Goal: Task Accomplishment & Management: Manage account settings

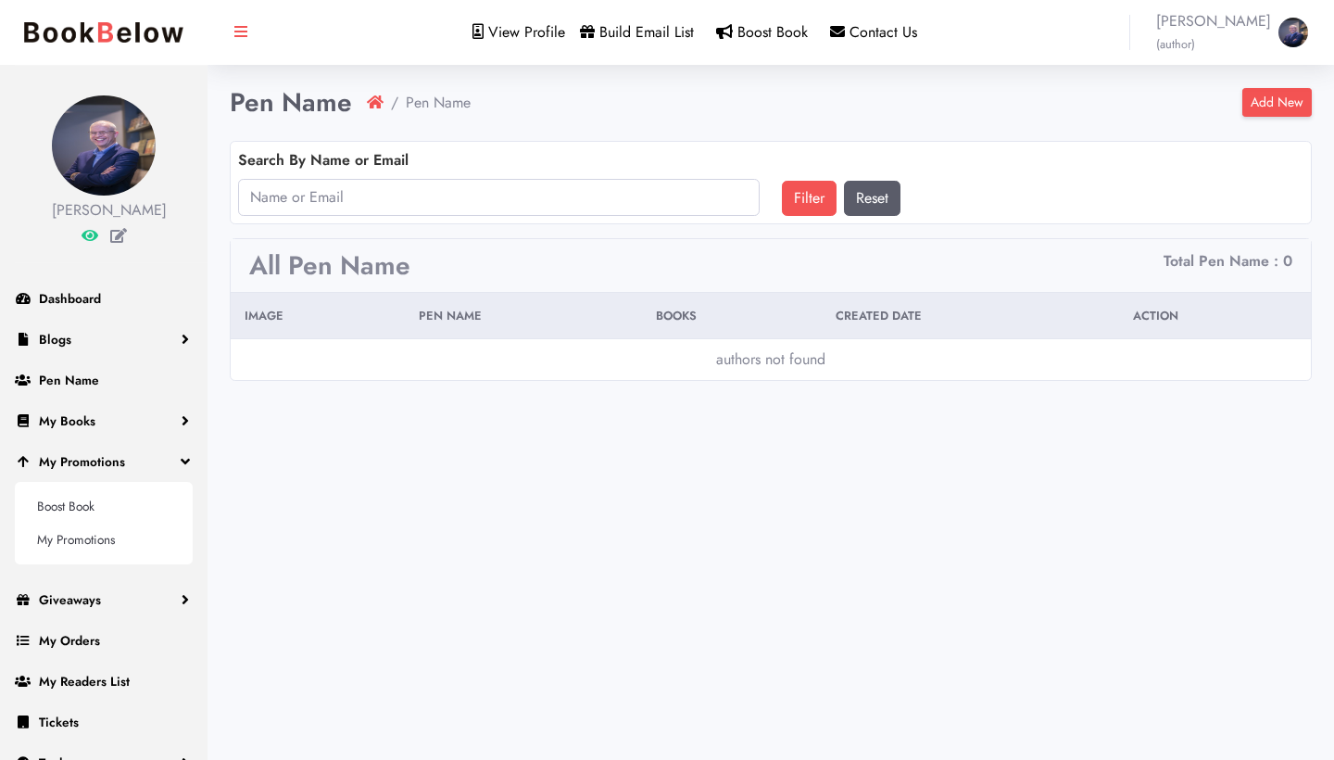
click at [1270, 103] on link "Add New" at bounding box center [1276, 102] width 69 height 29
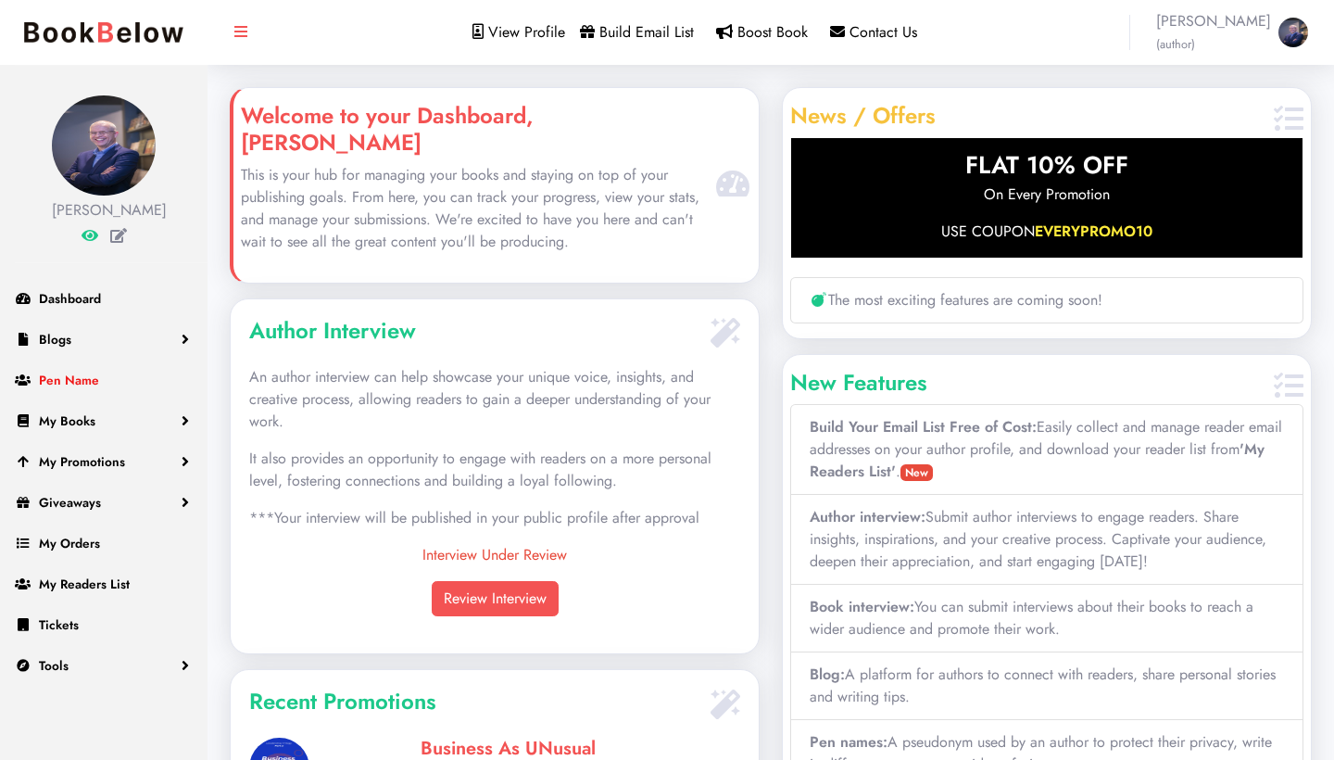
click at [116, 400] on link "Pen Name" at bounding box center [103, 379] width 207 height 41
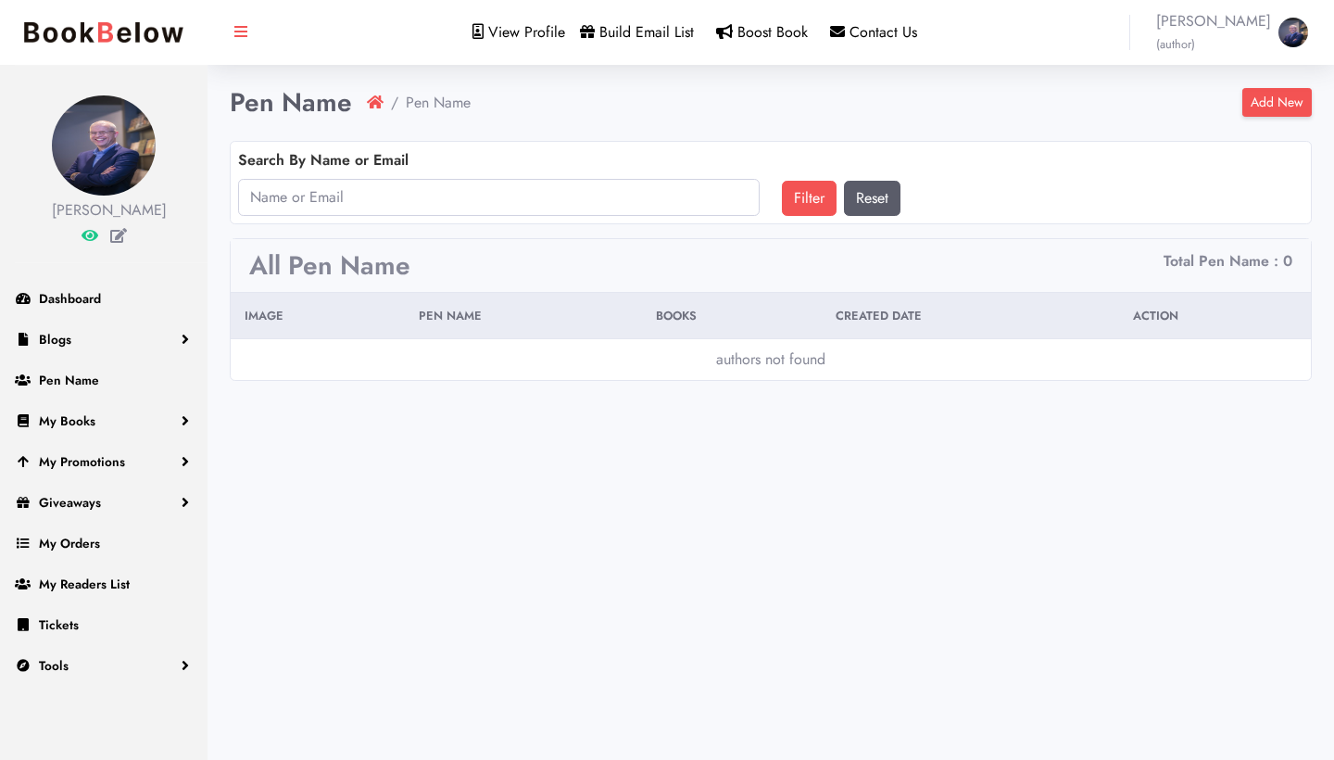
click at [1281, 102] on link "Add New" at bounding box center [1276, 102] width 69 height 29
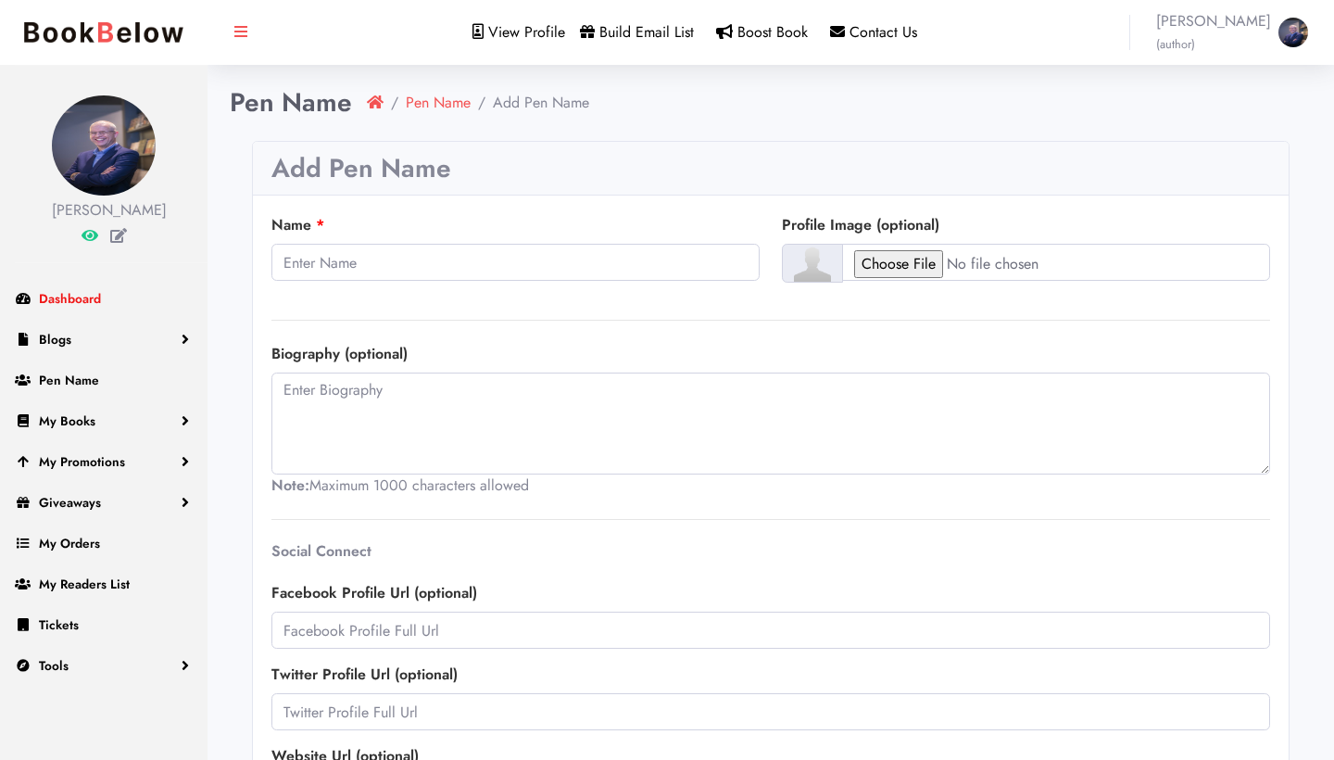
click at [93, 308] on span "Dashboard" at bounding box center [70, 298] width 62 height 19
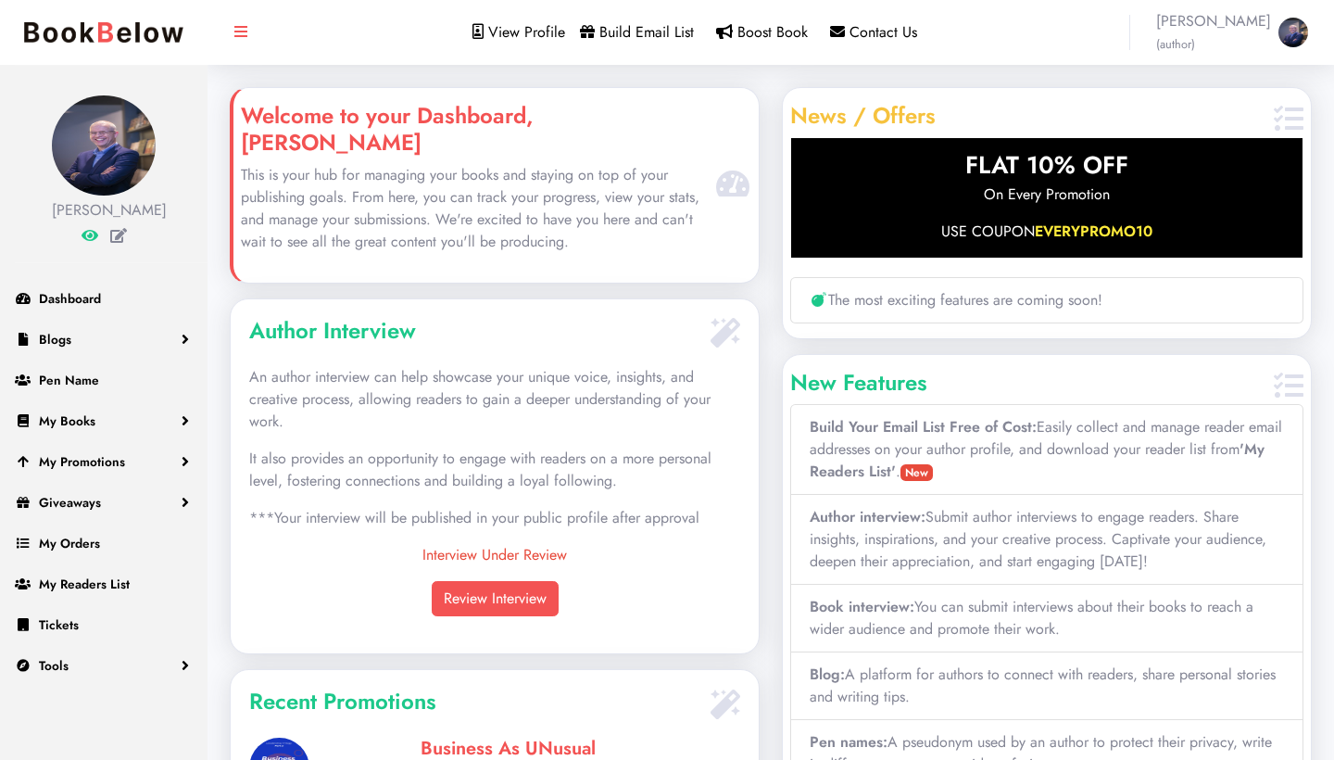
scroll to position [320, 528]
click at [91, 308] on span "Dashboard" at bounding box center [70, 298] width 62 height 19
click at [523, 36] on span "View Profile" at bounding box center [526, 31] width 77 height 21
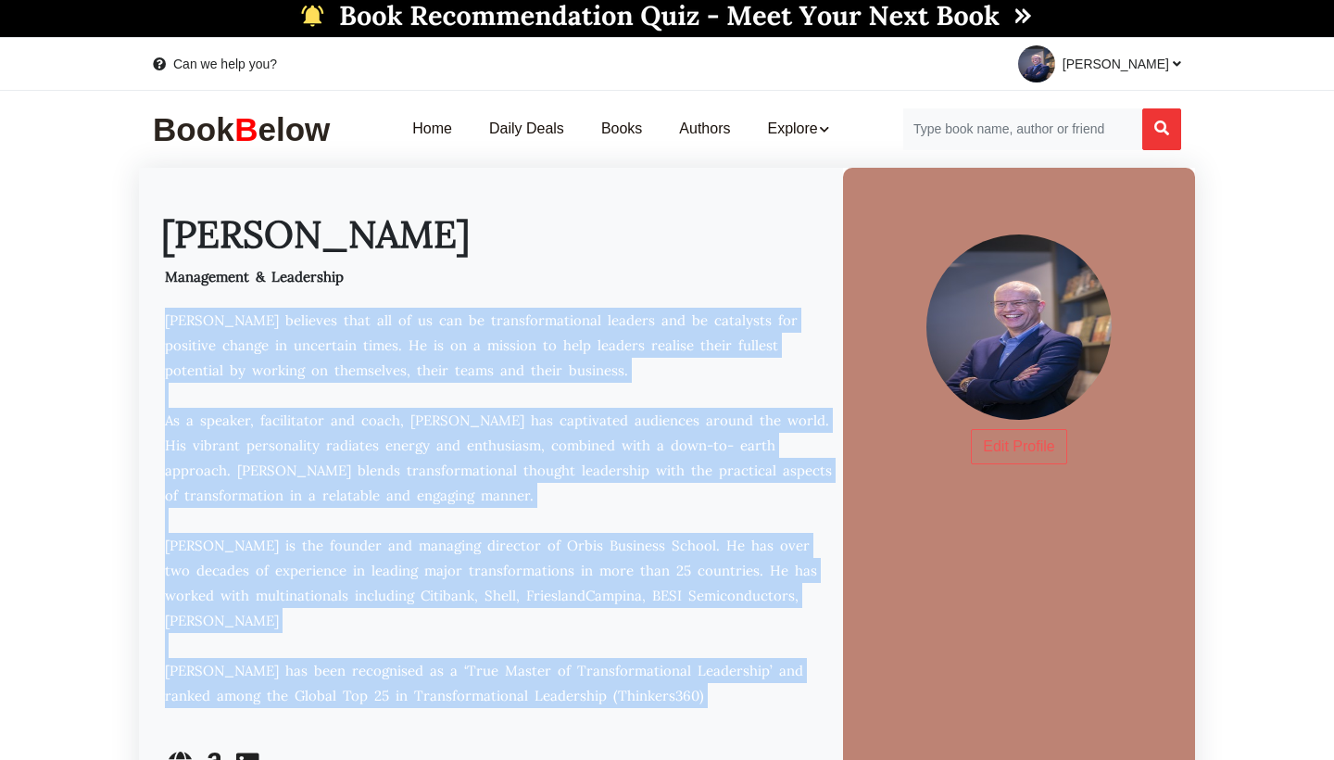
drag, startPoint x: 169, startPoint y: 316, endPoint x: 644, endPoint y: 680, distance: 598.6
click at [644, 680] on p "Dennis believes that all of us can be transformational leaders and be catalysts…" at bounding box center [498, 520] width 674 height 425
copy p "Dennis believes that all of us can be transformational leaders and be catalysts…"
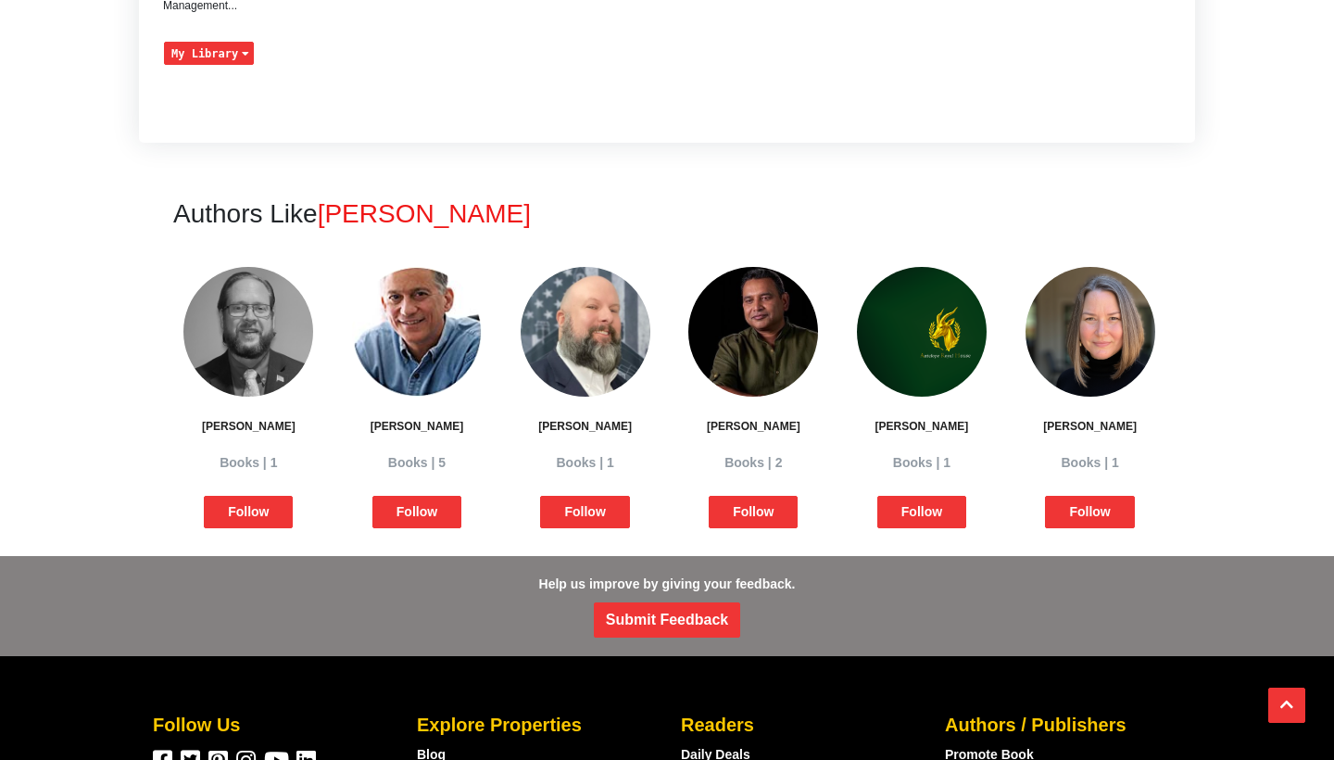
scroll to position [1772, 0]
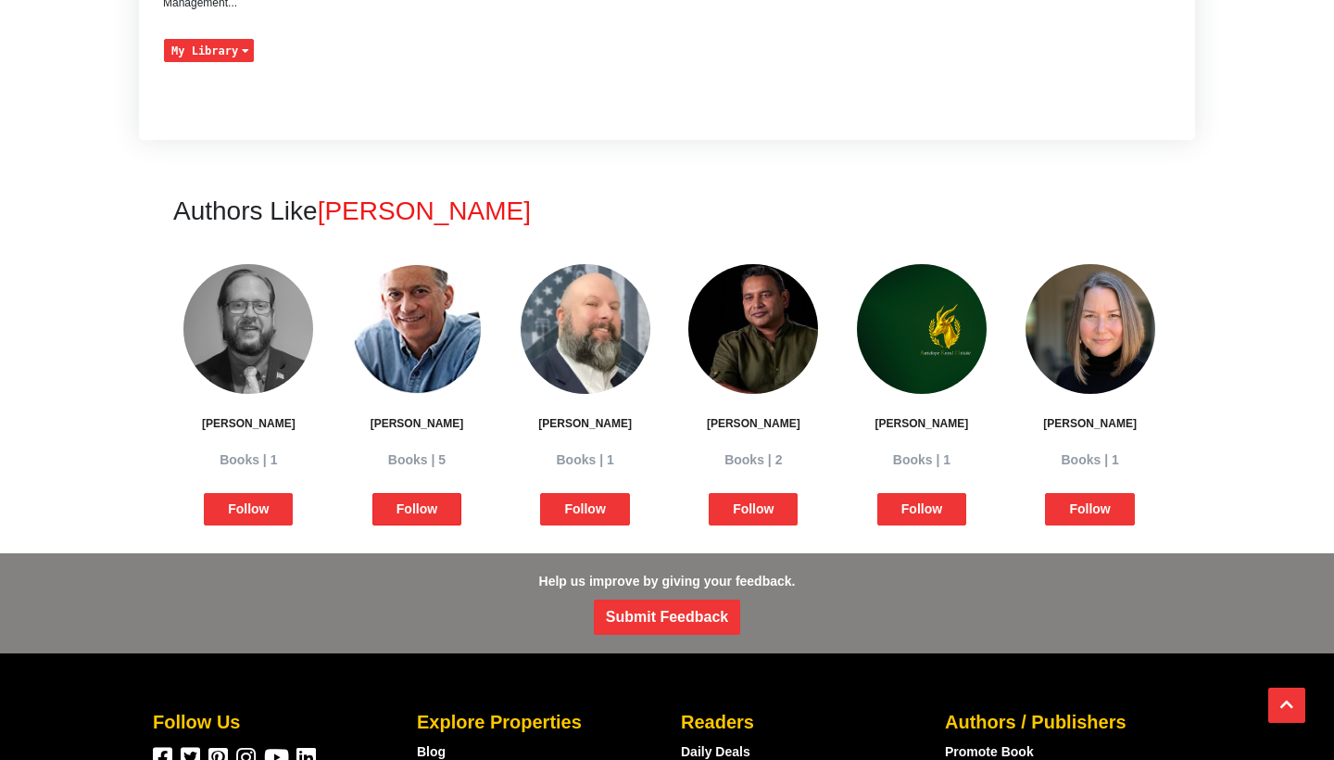
click at [421, 493] on span "Follow" at bounding box center [416, 509] width 89 height 32
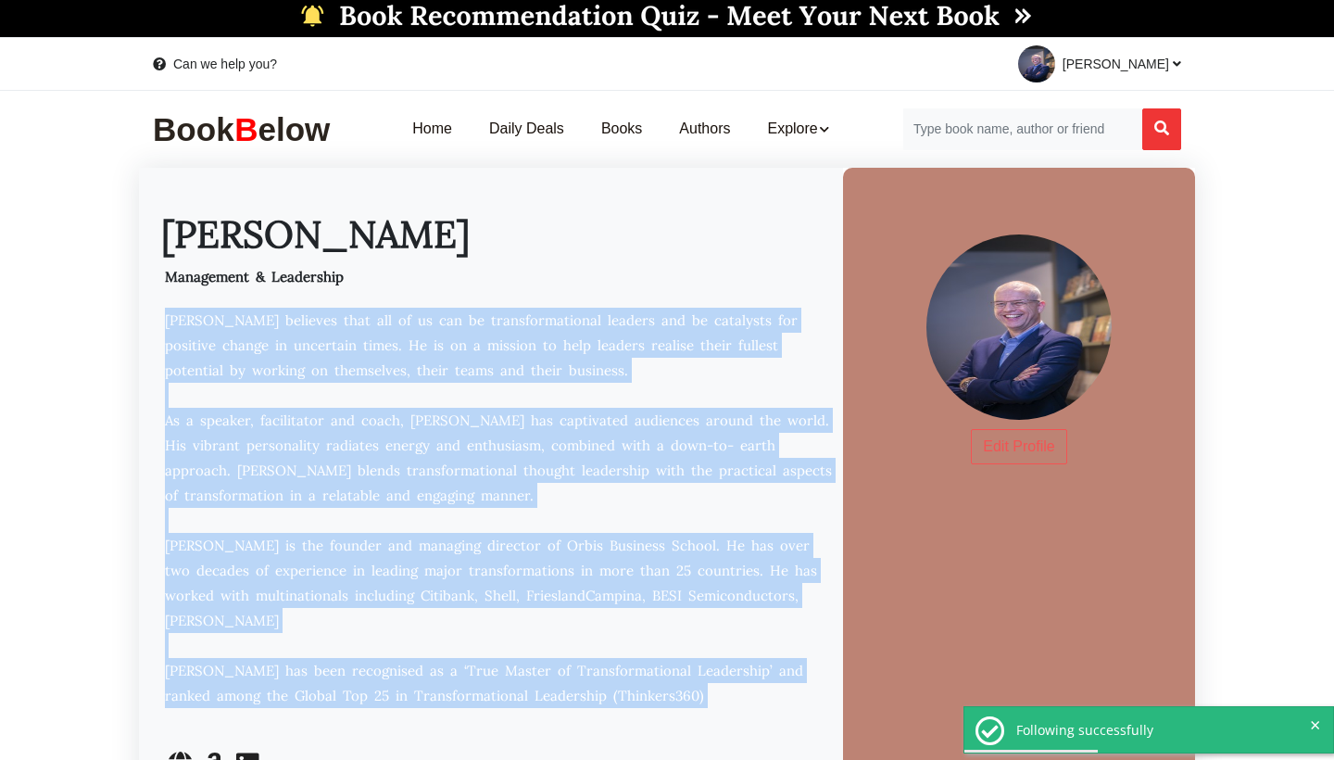
scroll to position [0, 0]
click at [544, 126] on link "Daily Deals" at bounding box center [527, 129] width 112 height 58
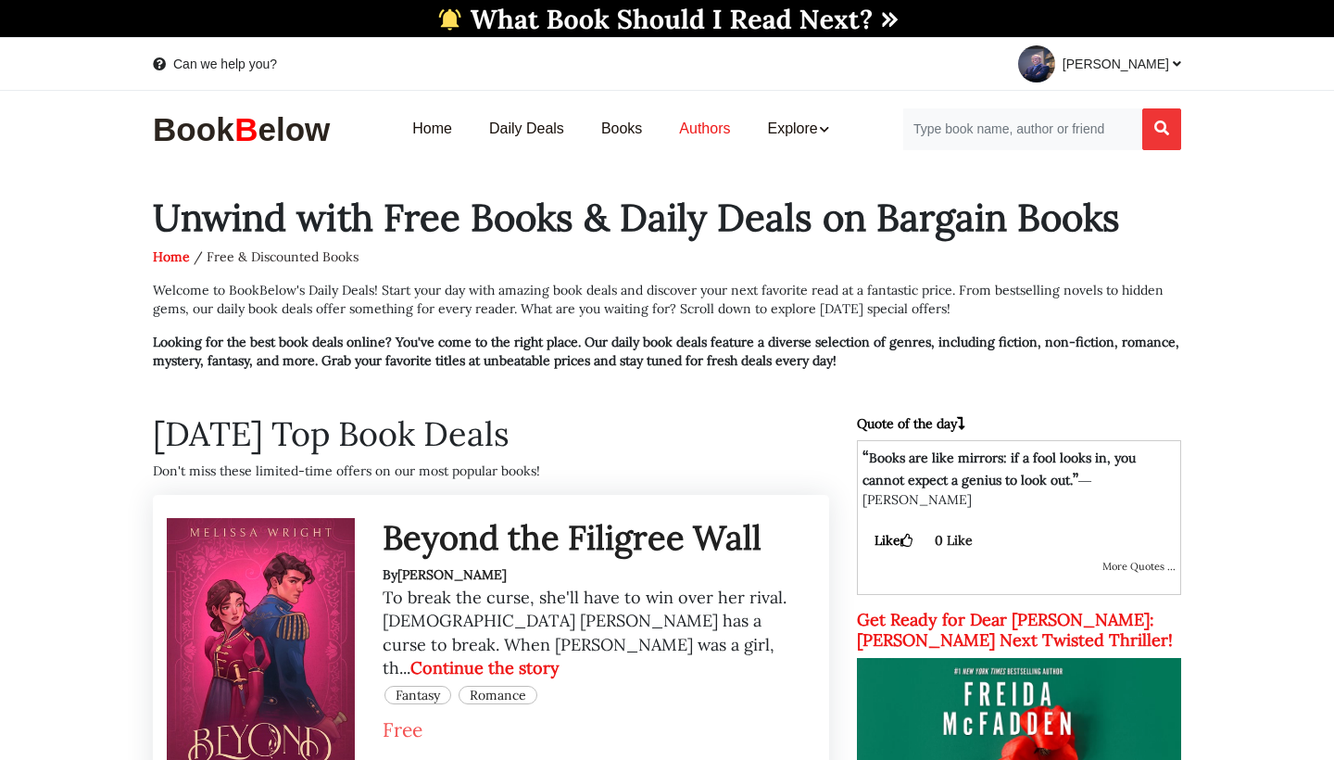
click at [692, 131] on link "Authors" at bounding box center [704, 129] width 88 height 58
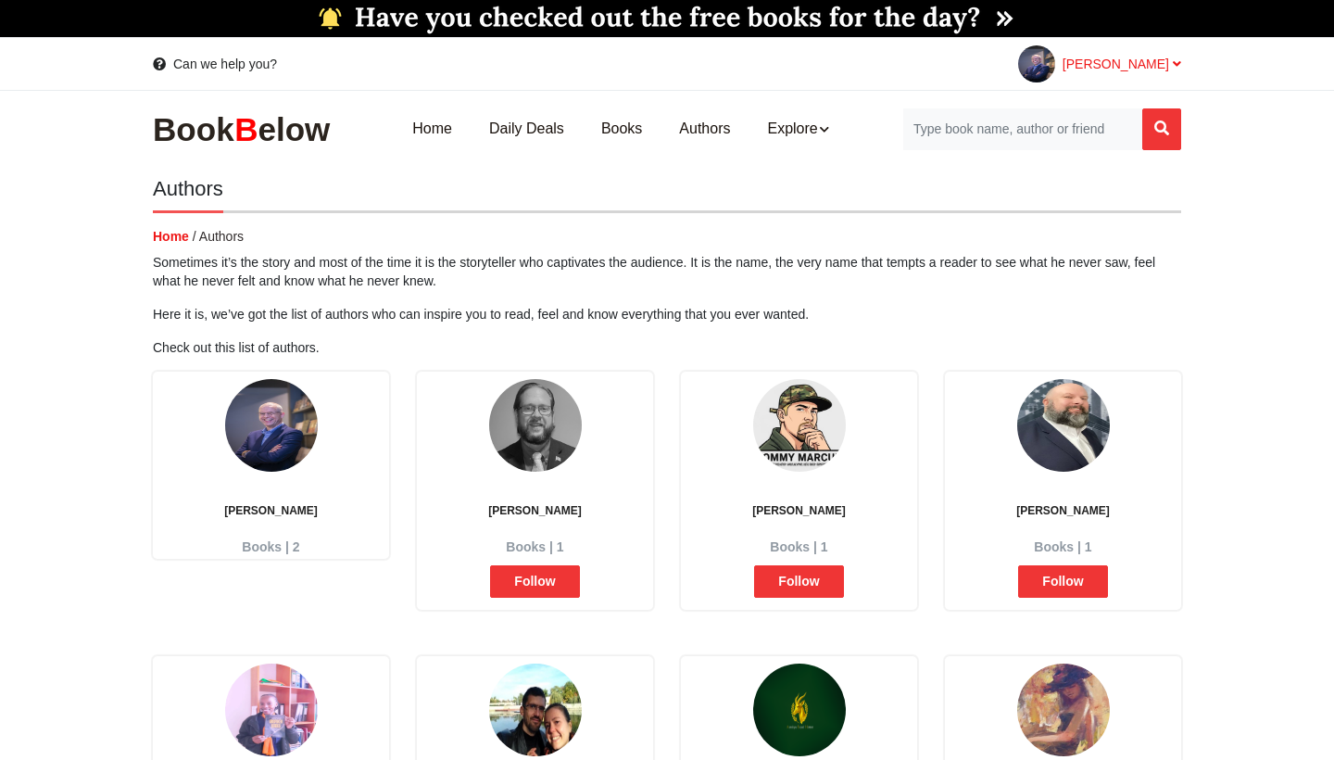
click at [1080, 65] on span "[PERSON_NAME]" at bounding box center [1121, 64] width 119 height 15
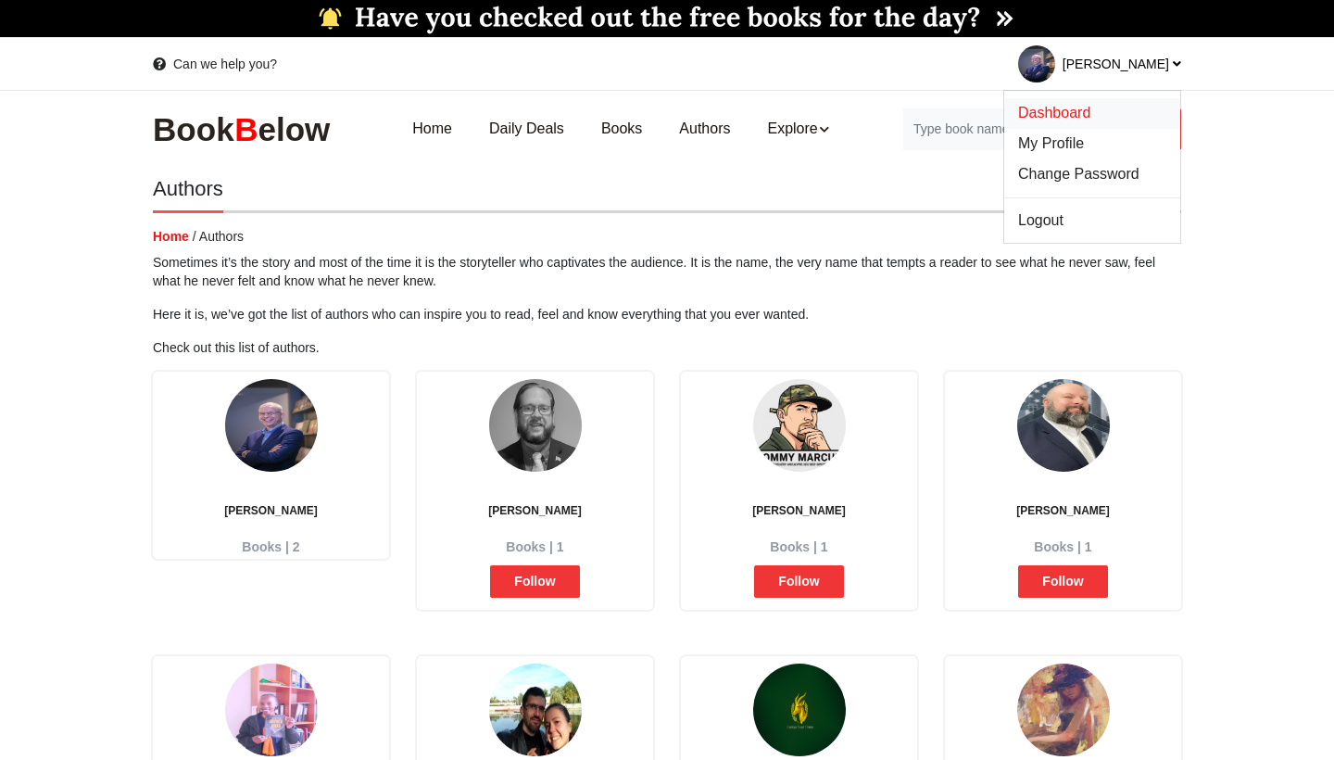
click at [1065, 112] on span "Dashboard" at bounding box center [1054, 113] width 72 height 16
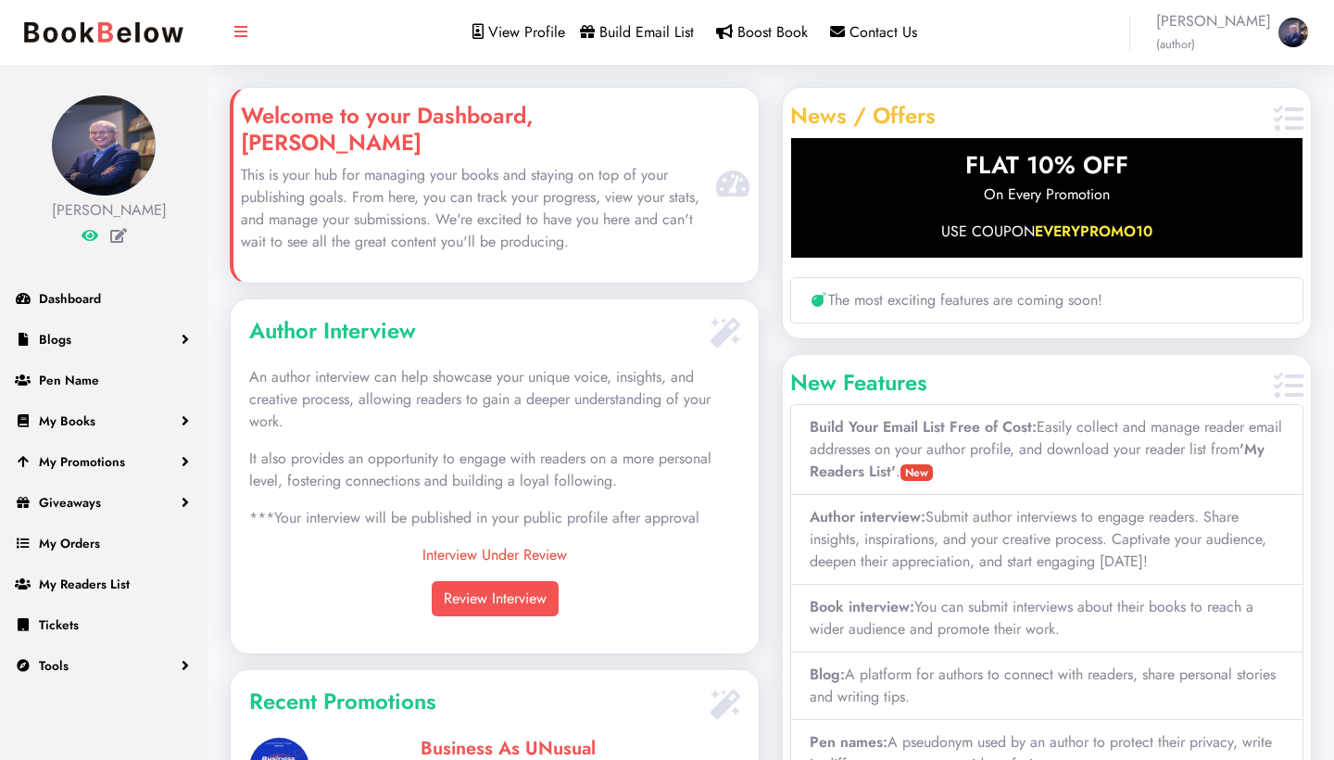
scroll to position [320, 528]
click at [94, 511] on span "Giveaways" at bounding box center [70, 502] width 62 height 19
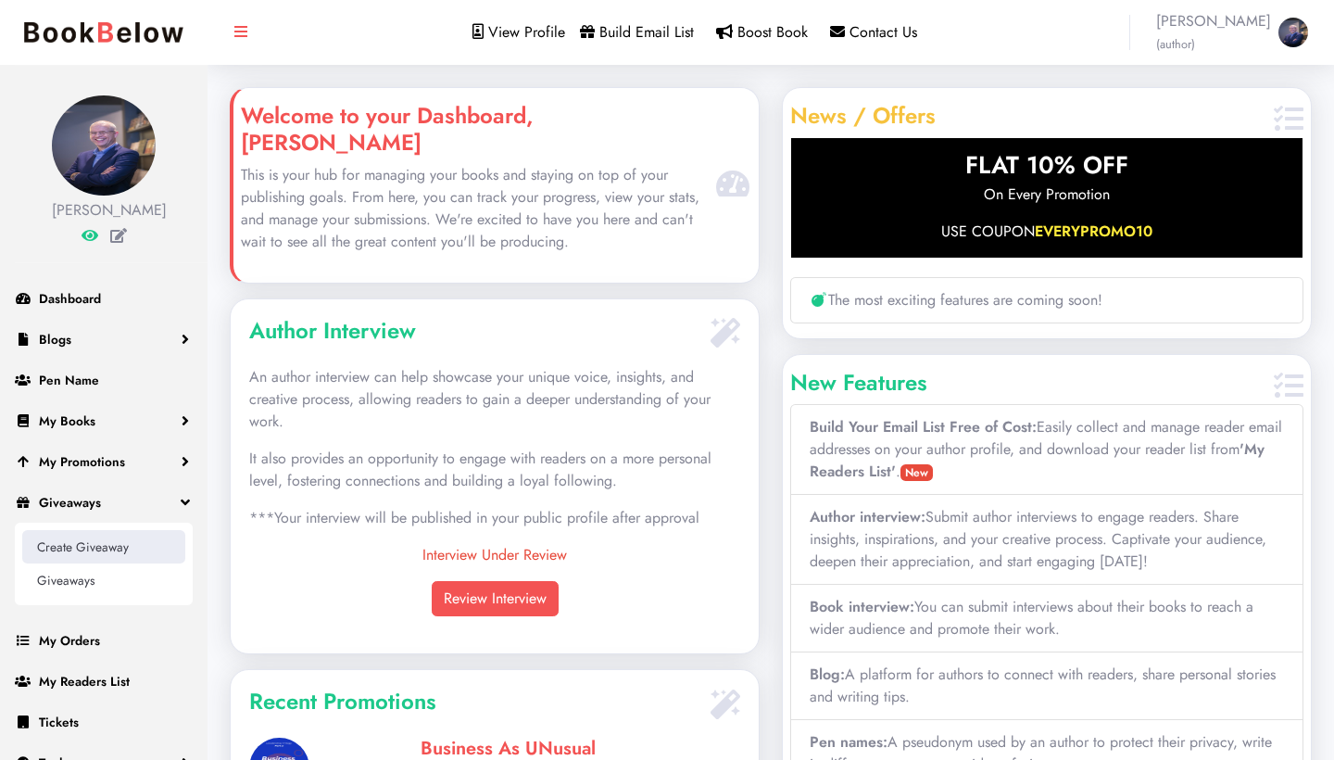
click at [94, 563] on link "Create Giveaway" at bounding box center [103, 546] width 163 height 33
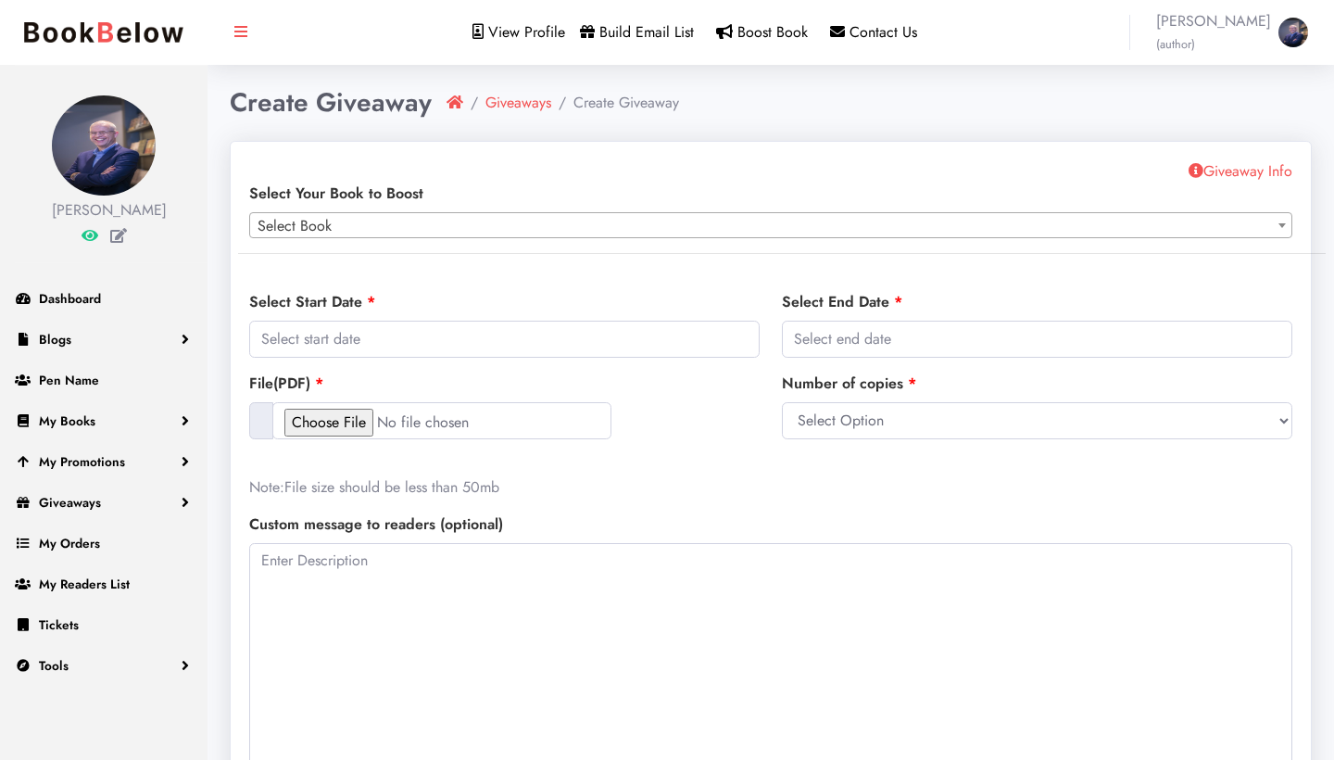
click at [553, 231] on span "Select Book" at bounding box center [770, 226] width 1041 height 26
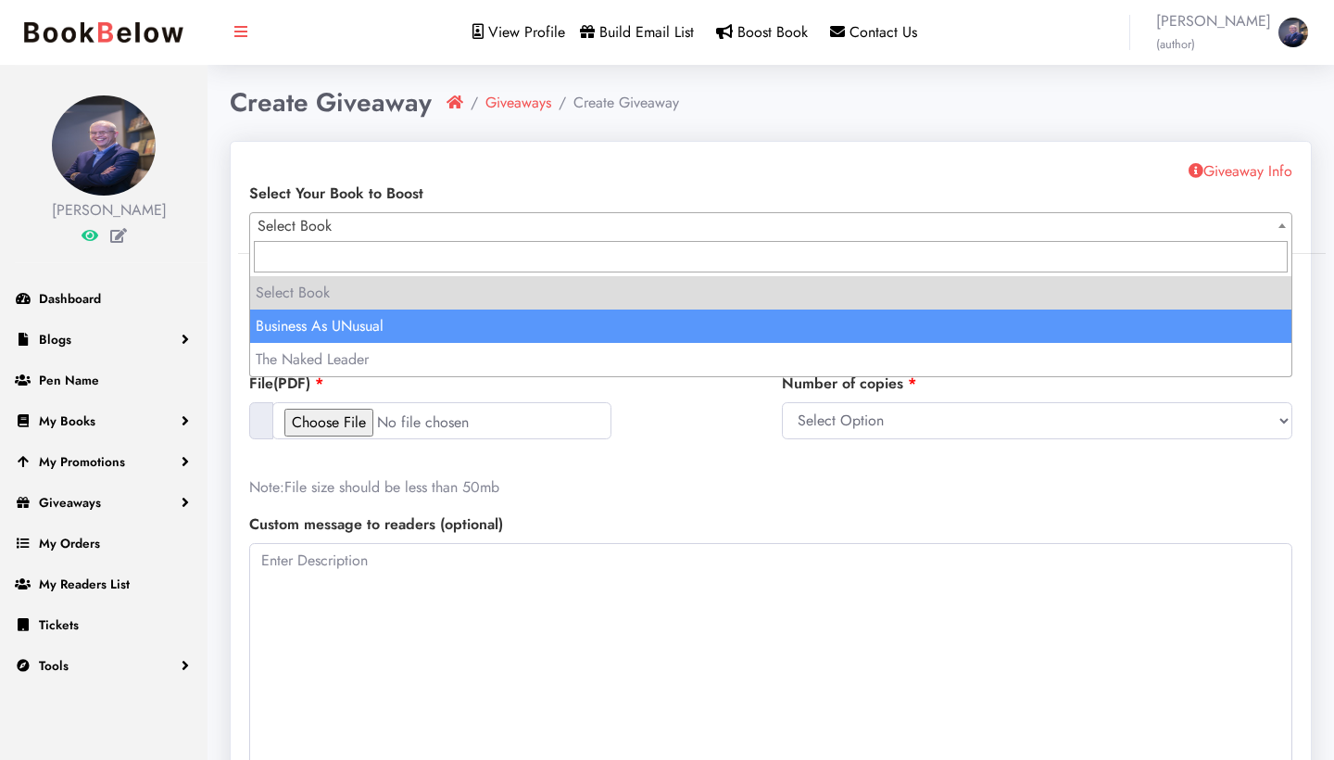
select select "150806"
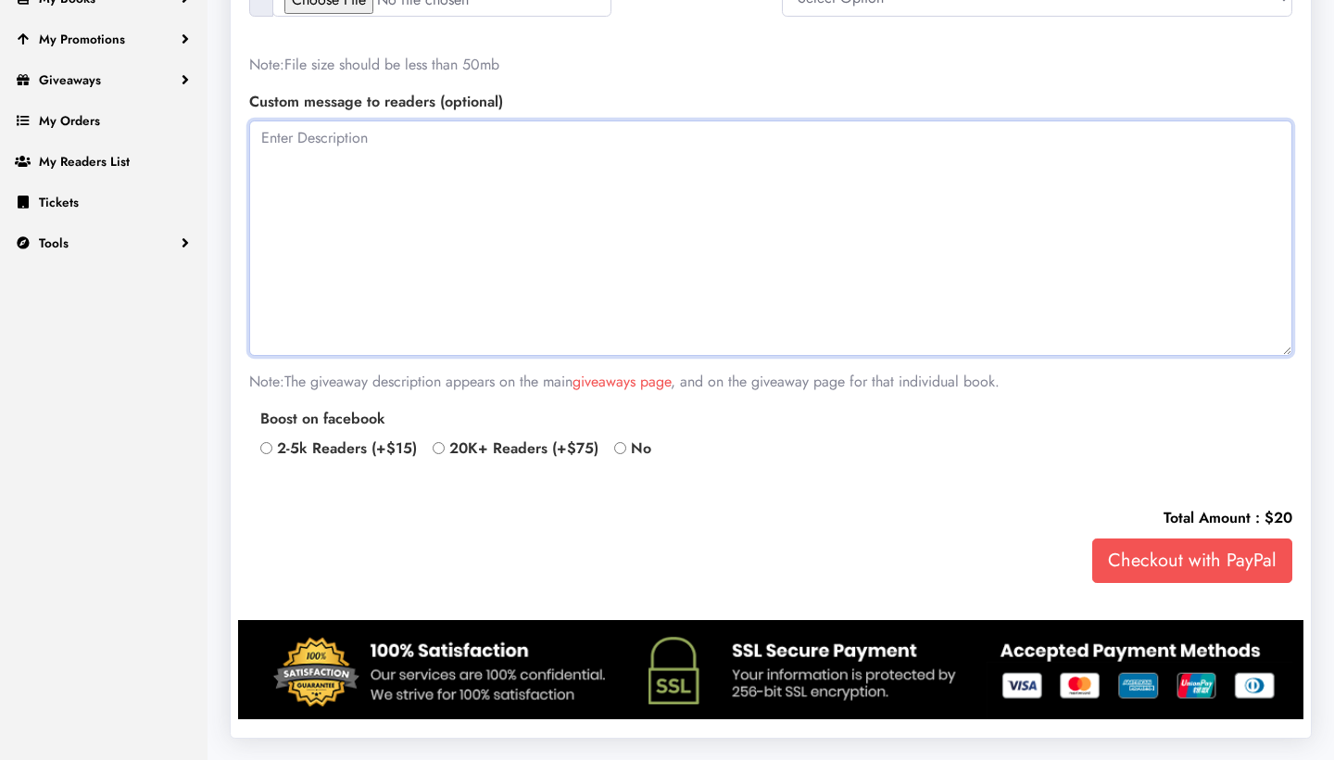
click at [504, 170] on textarea at bounding box center [770, 237] width 1043 height 235
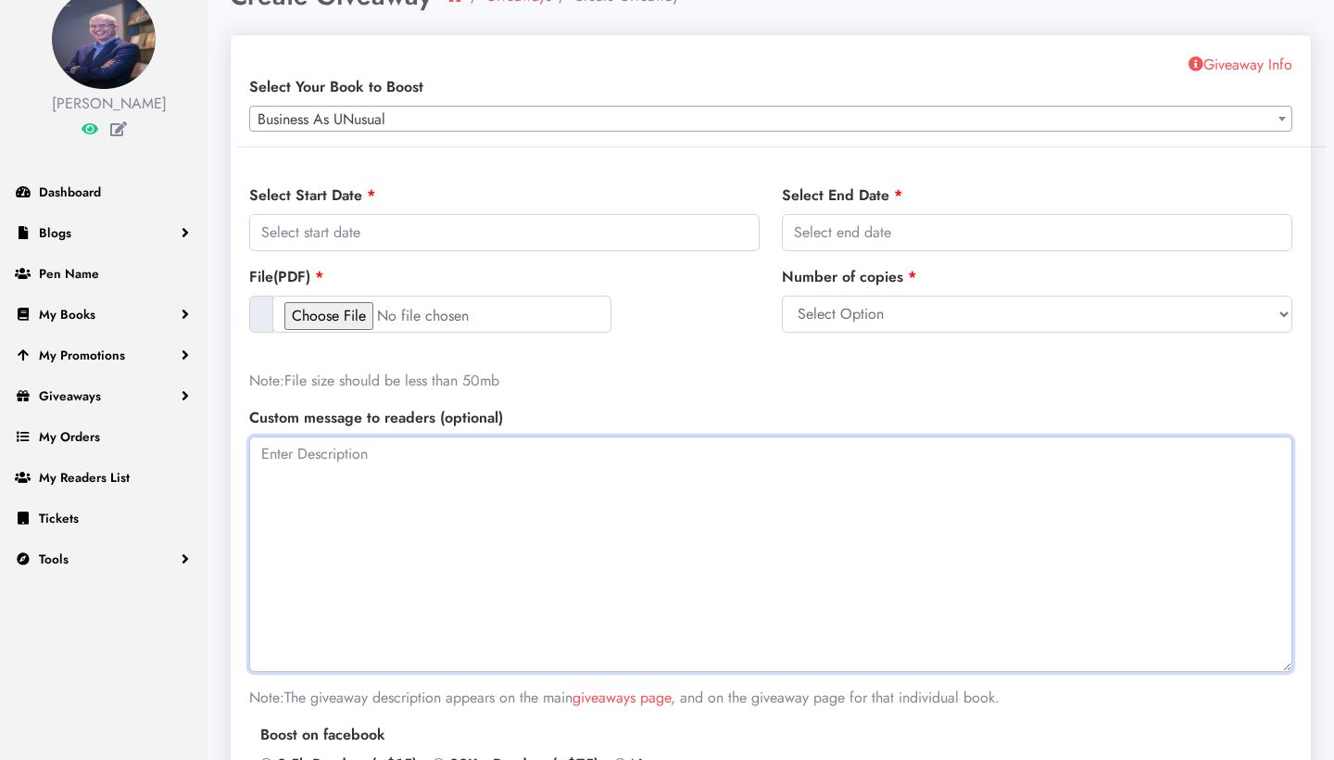
scroll to position [86, 0]
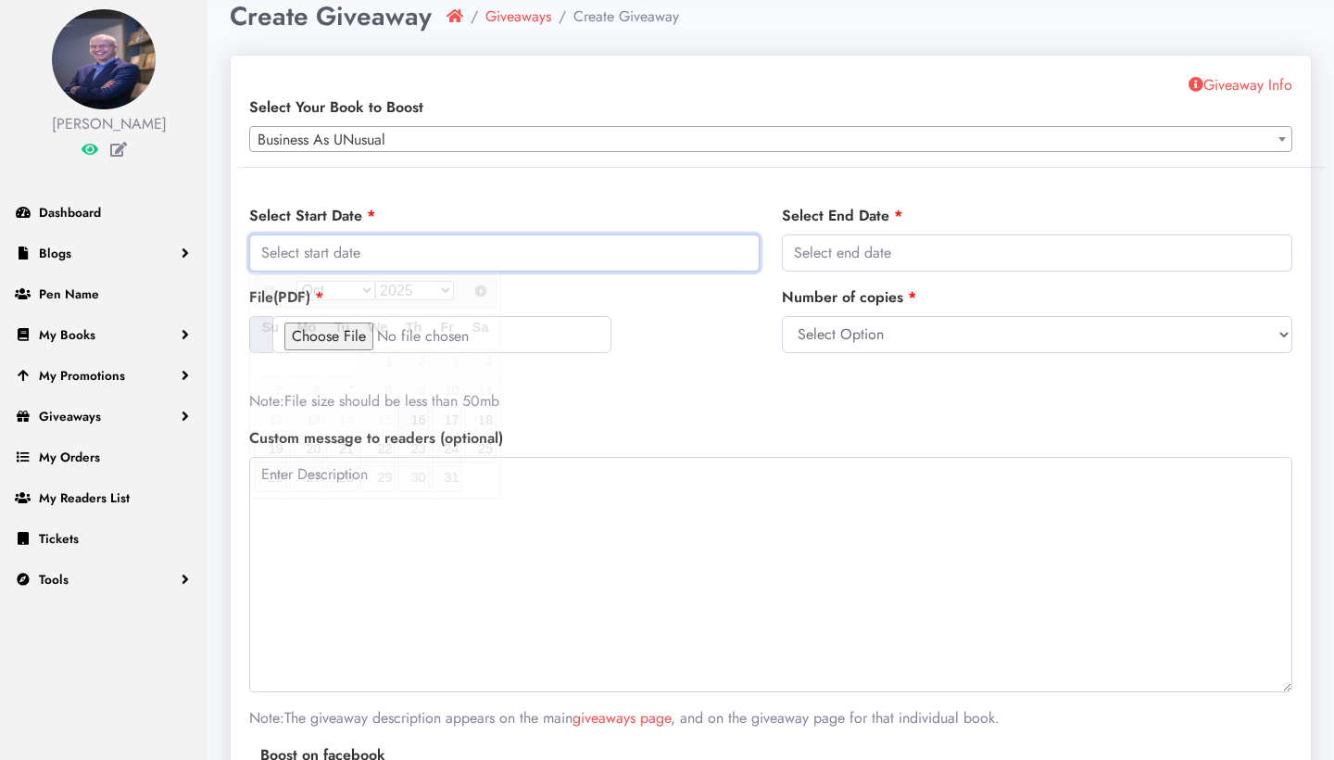
click at [423, 250] on input "text" at bounding box center [504, 252] width 510 height 37
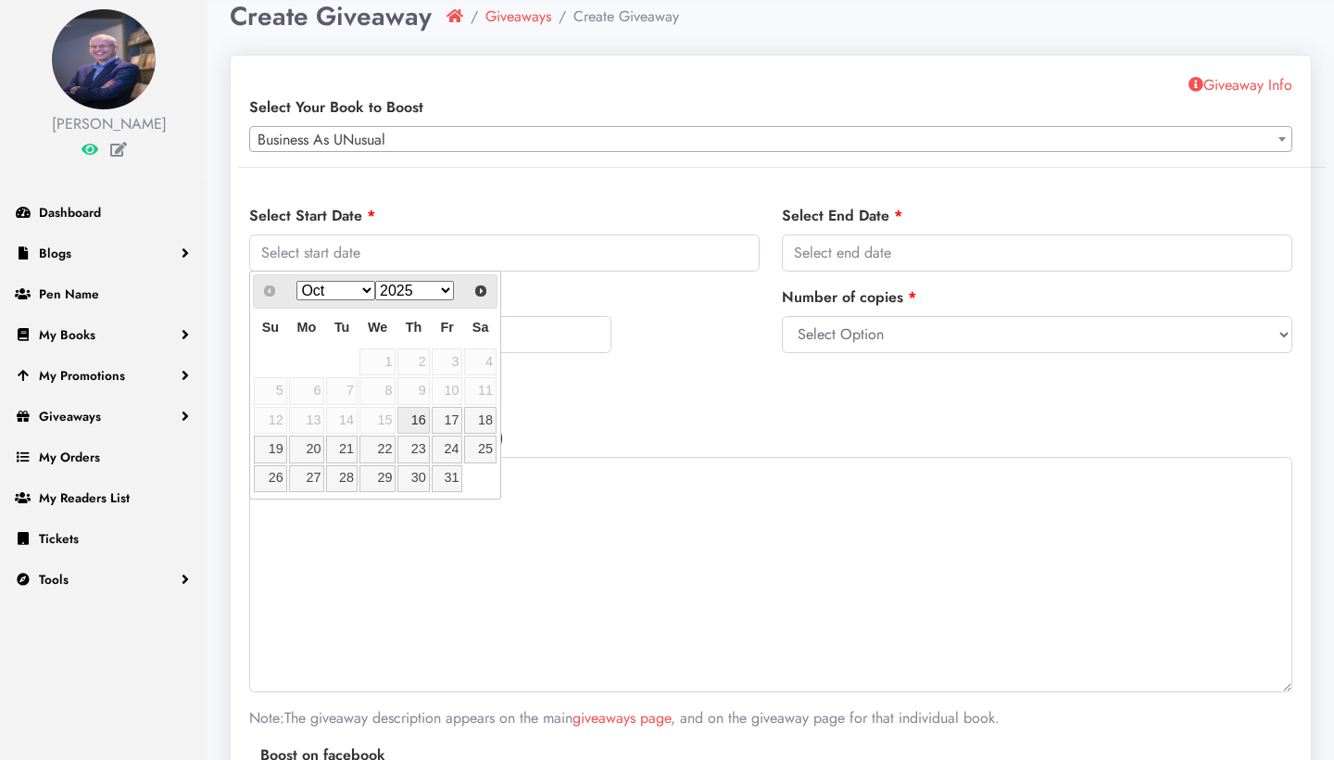
click at [419, 414] on link "16" at bounding box center [412, 420] width 31 height 27
type input "2025-10-16"
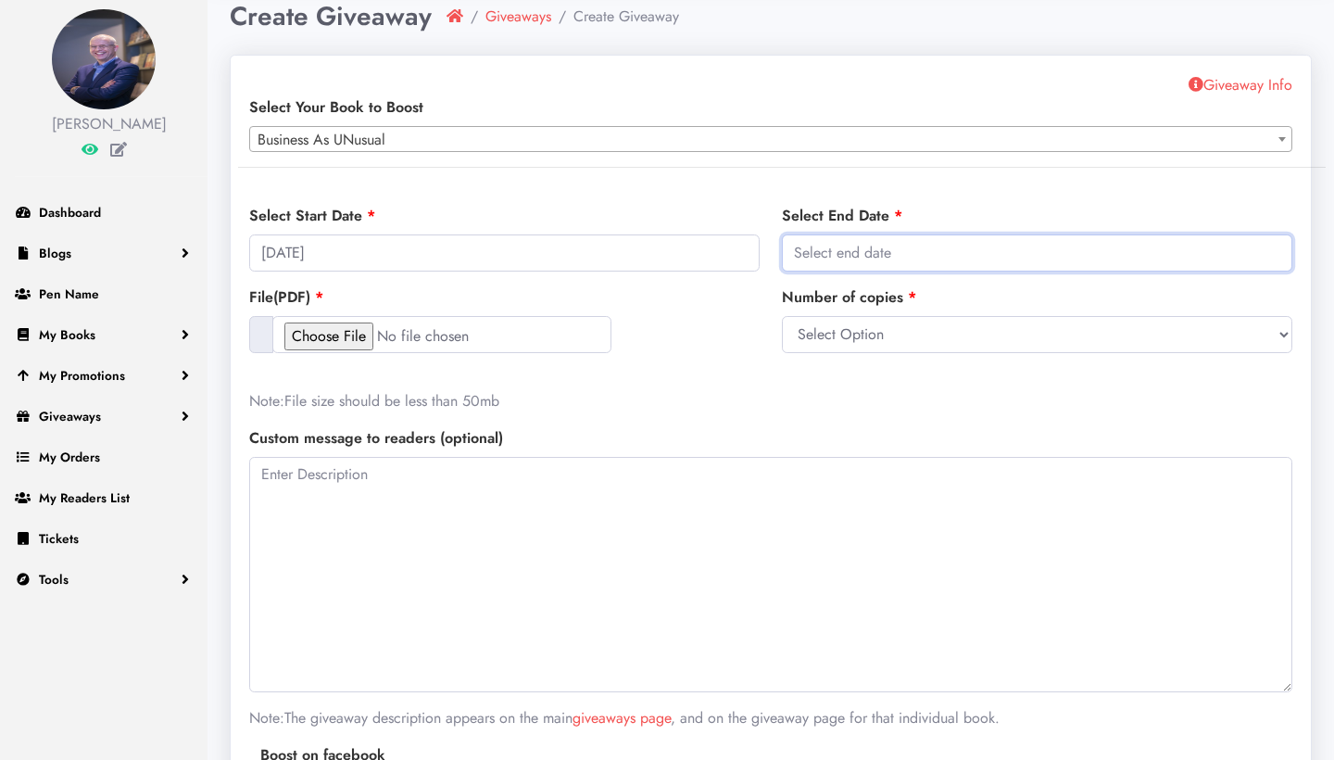
click at [893, 264] on input "text" at bounding box center [1037, 252] width 510 height 37
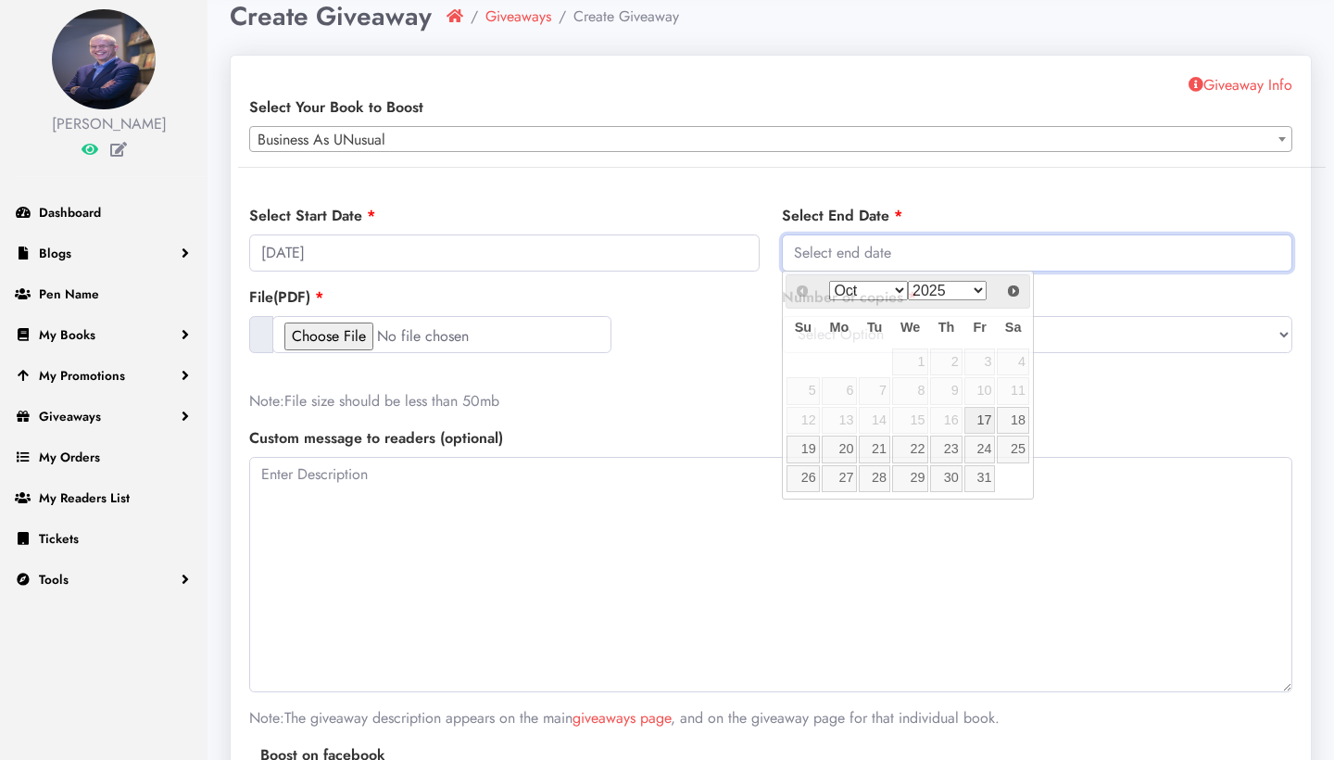
click at [893, 264] on input "text" at bounding box center [1037, 252] width 510 height 37
click at [984, 474] on link "31" at bounding box center [979, 478] width 31 height 27
type input "2025-10-31"
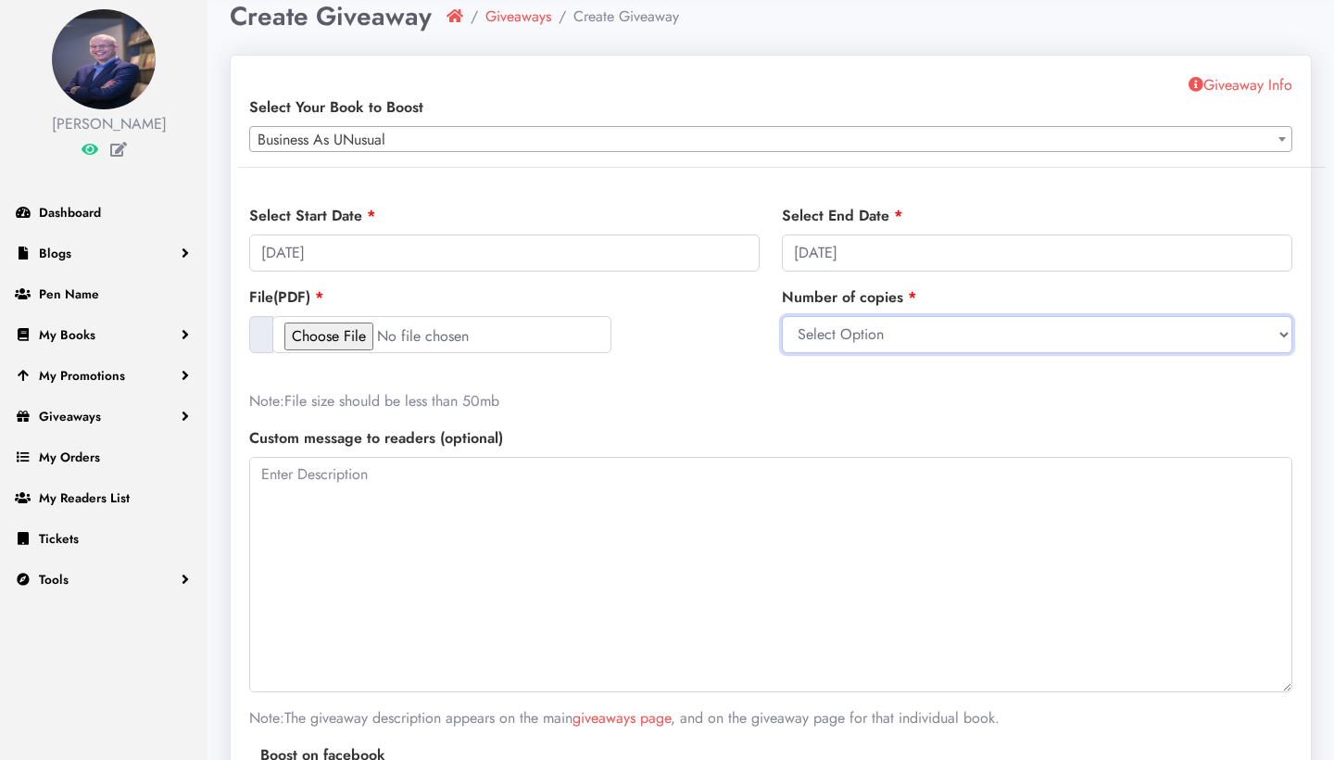
select select "20"
click at [498, 495] on textarea at bounding box center [770, 574] width 1043 height 235
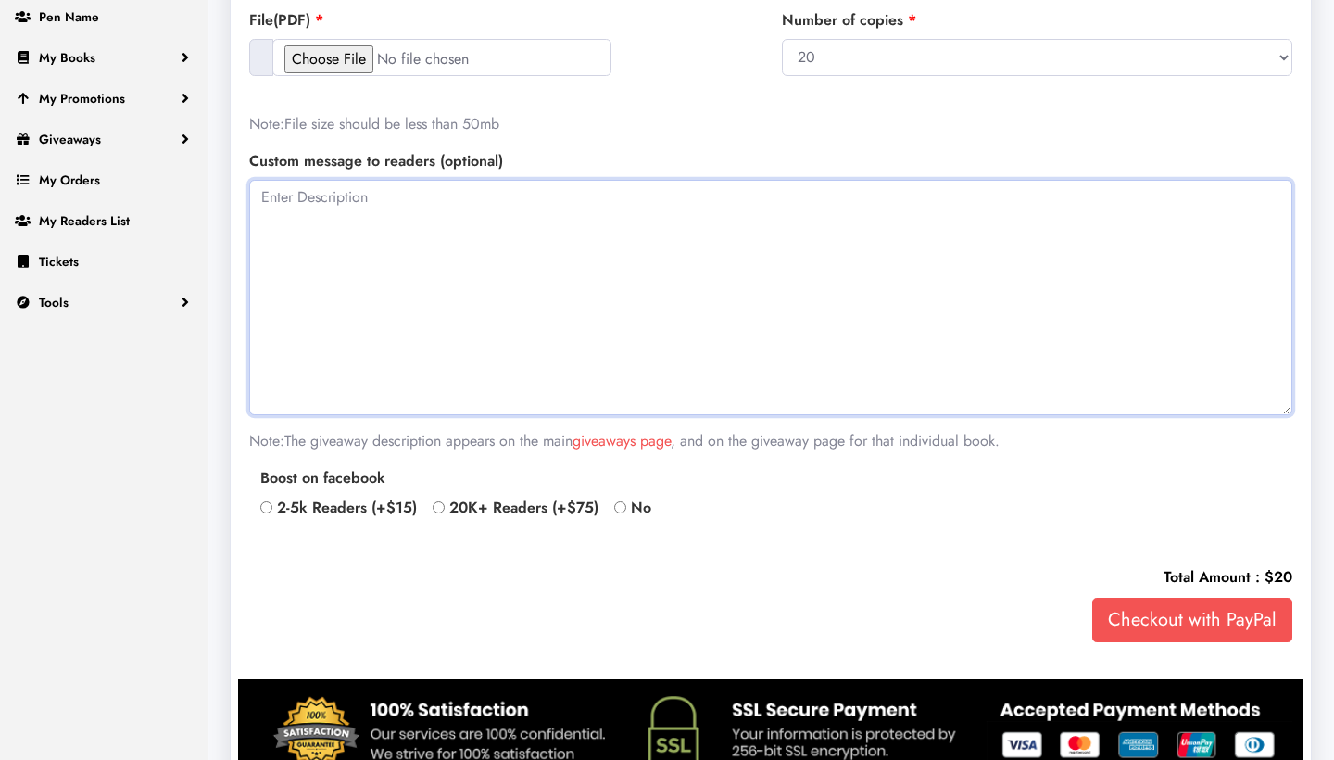
scroll to position [366, 0]
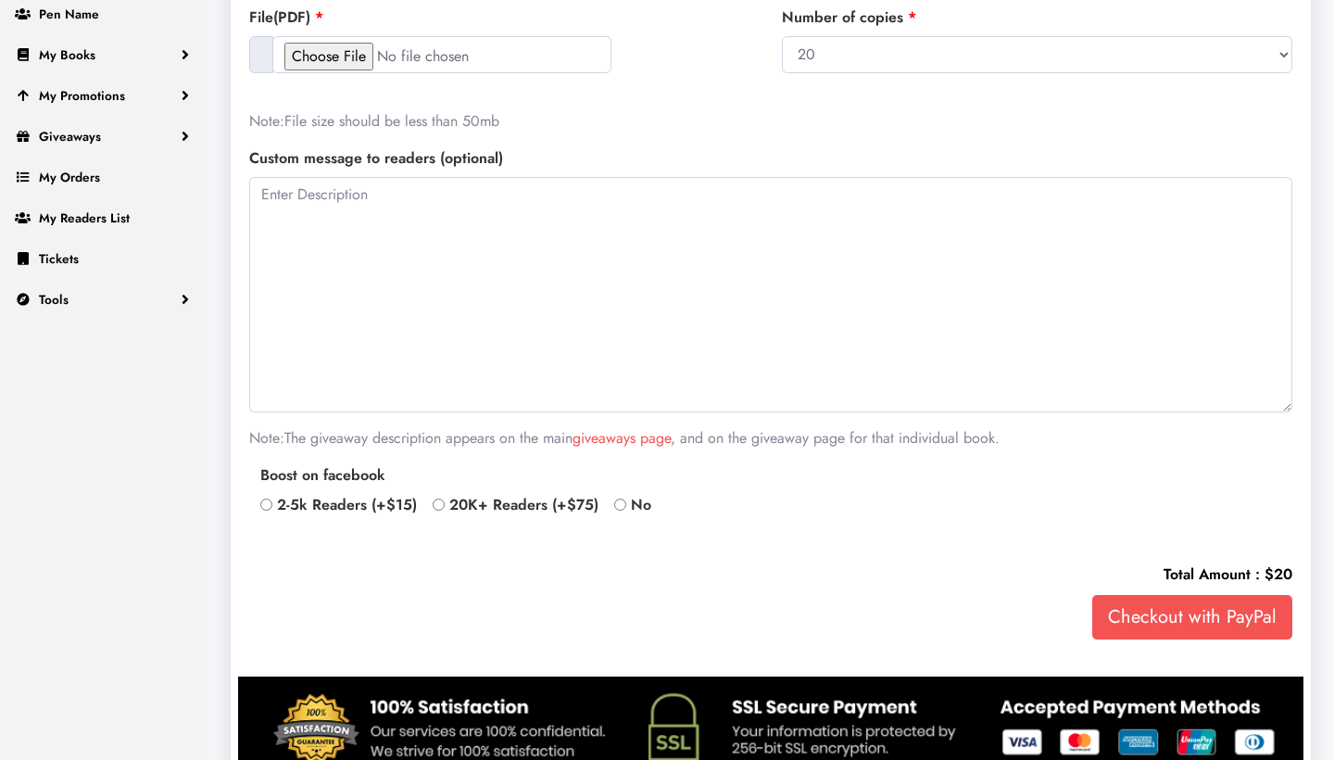
click at [265, 497] on div "2-5k Readers (+$15)" at bounding box center [338, 505] width 157 height 22
click at [265, 502] on input "2-5k Readers (+$15)" at bounding box center [266, 504] width 12 height 12
radio input "true"
click at [489, 271] on textarea at bounding box center [770, 294] width 1043 height 235
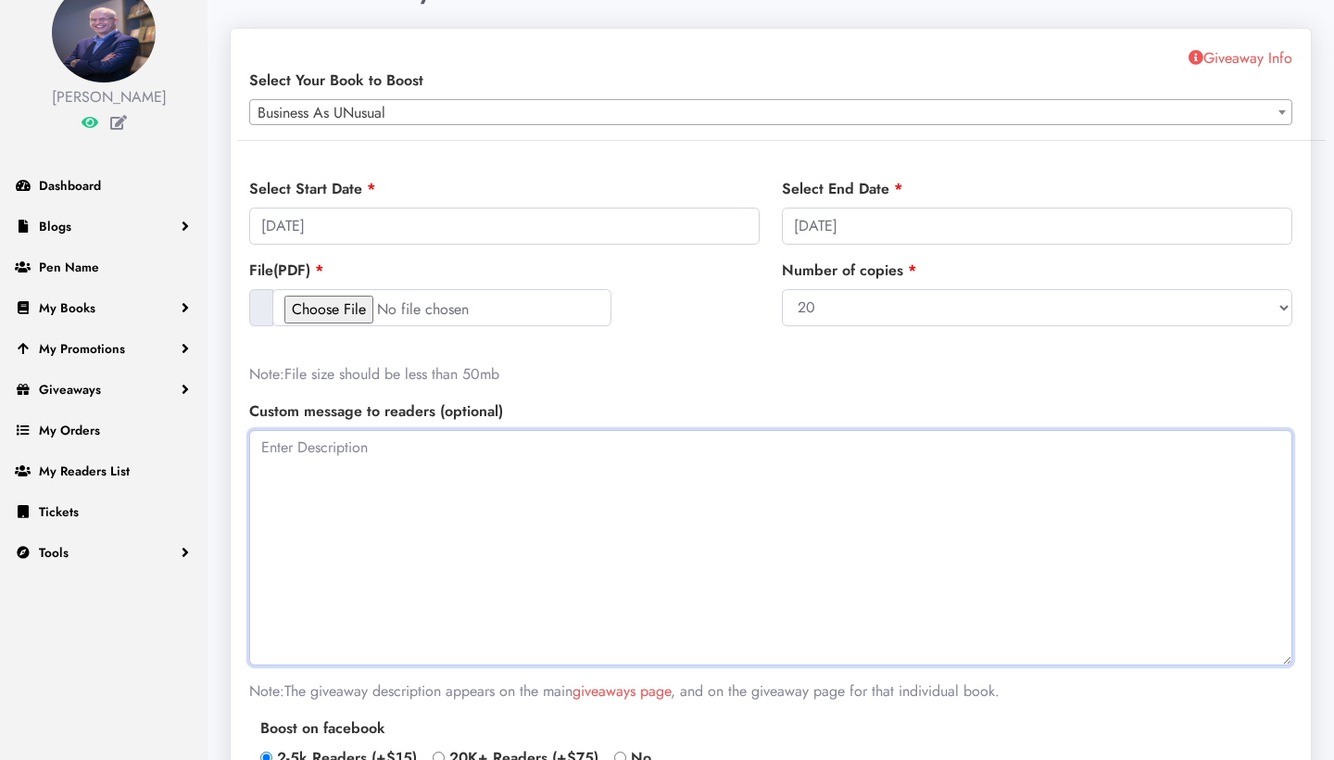
scroll to position [108, 0]
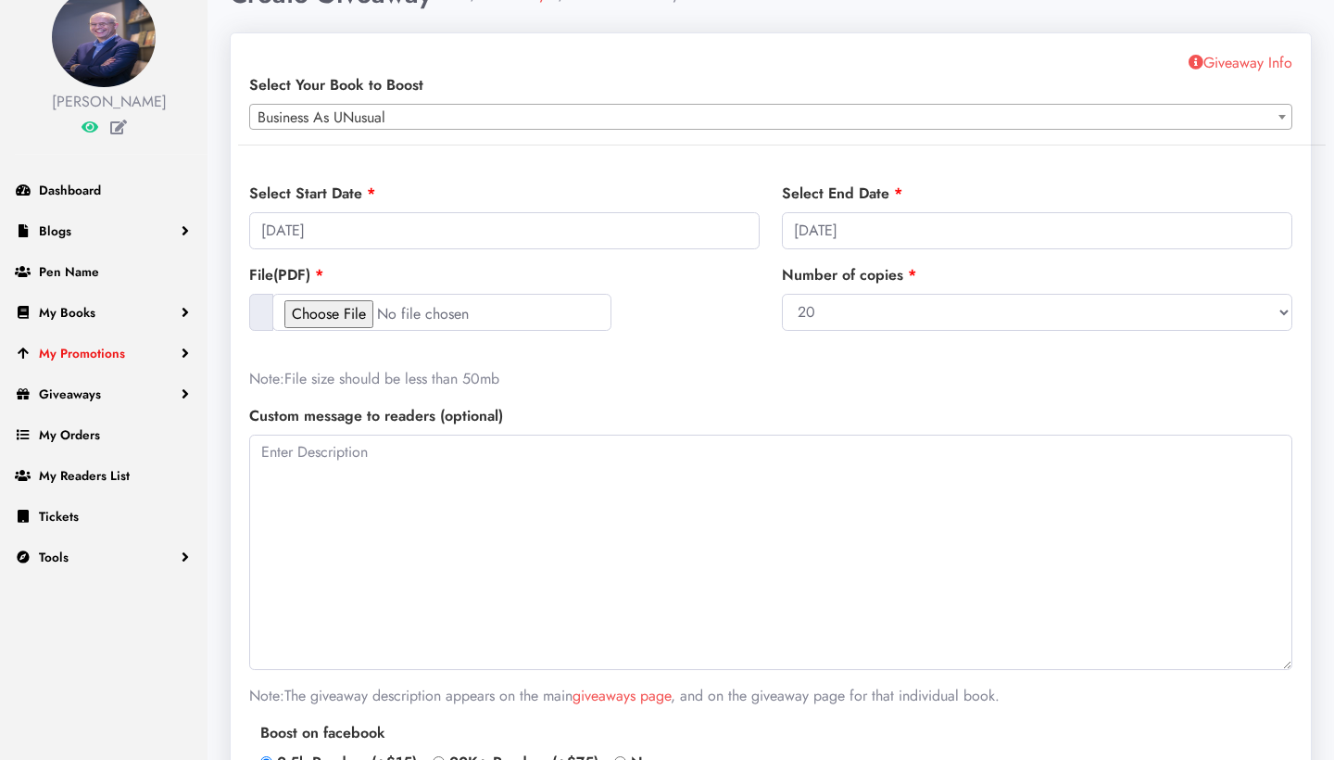
click at [175, 372] on link "My Promotions" at bounding box center [103, 353] width 207 height 41
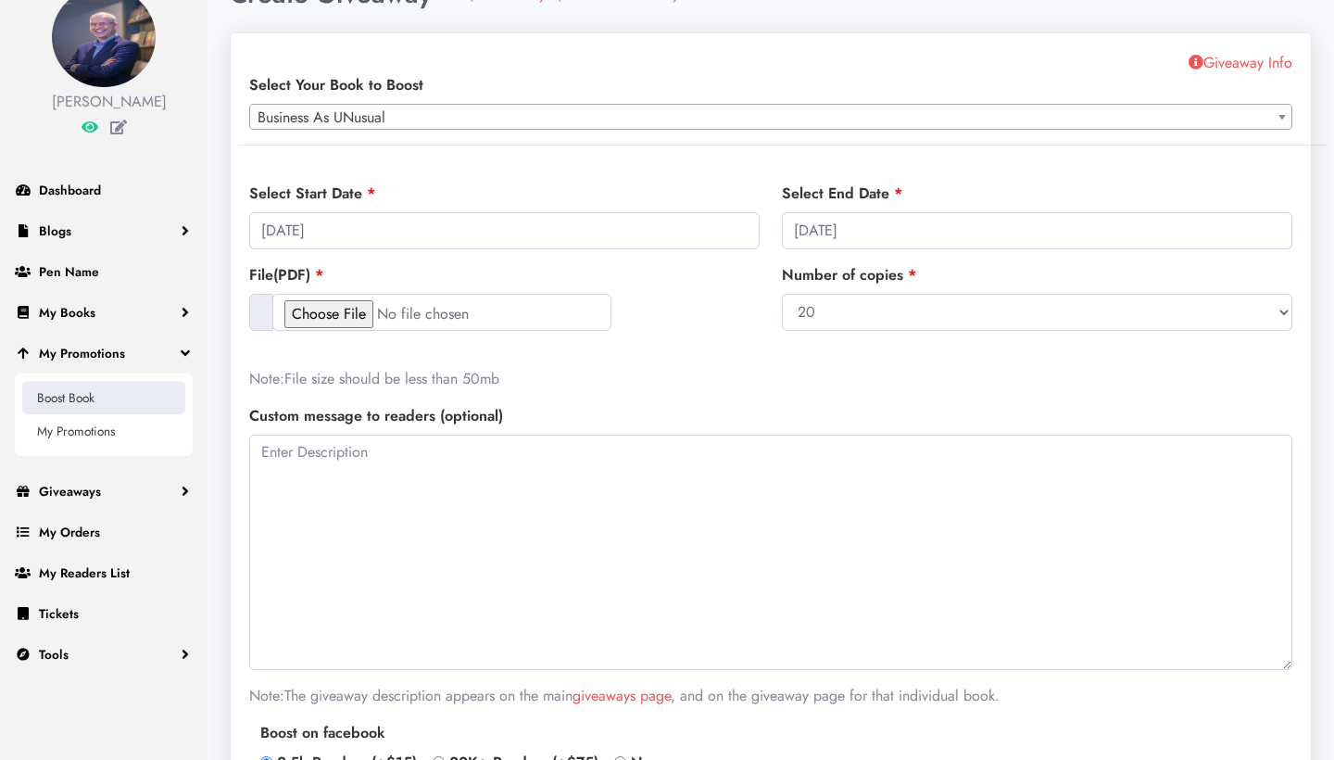
click at [90, 414] on link "Boost Book" at bounding box center [103, 397] width 163 height 33
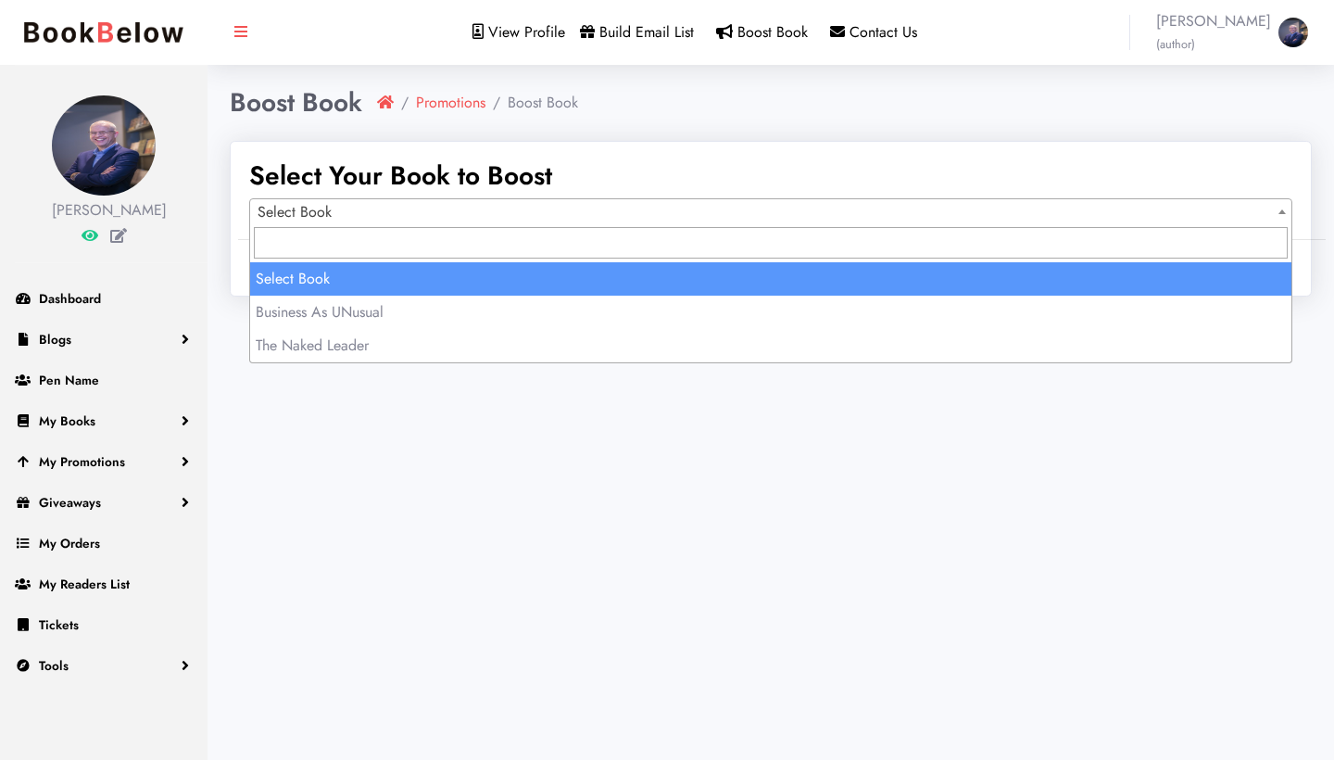
click at [507, 205] on span "Select Book" at bounding box center [770, 212] width 1041 height 26
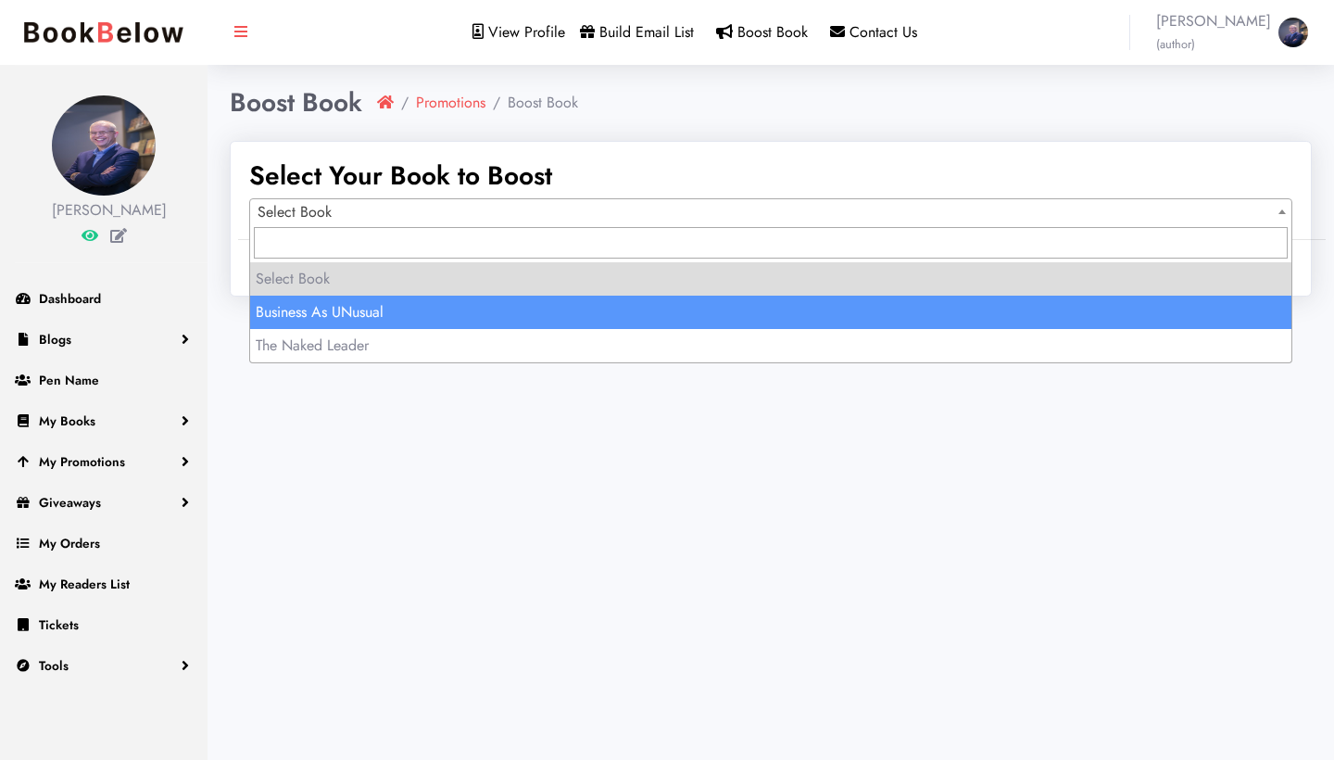
select select "150806"
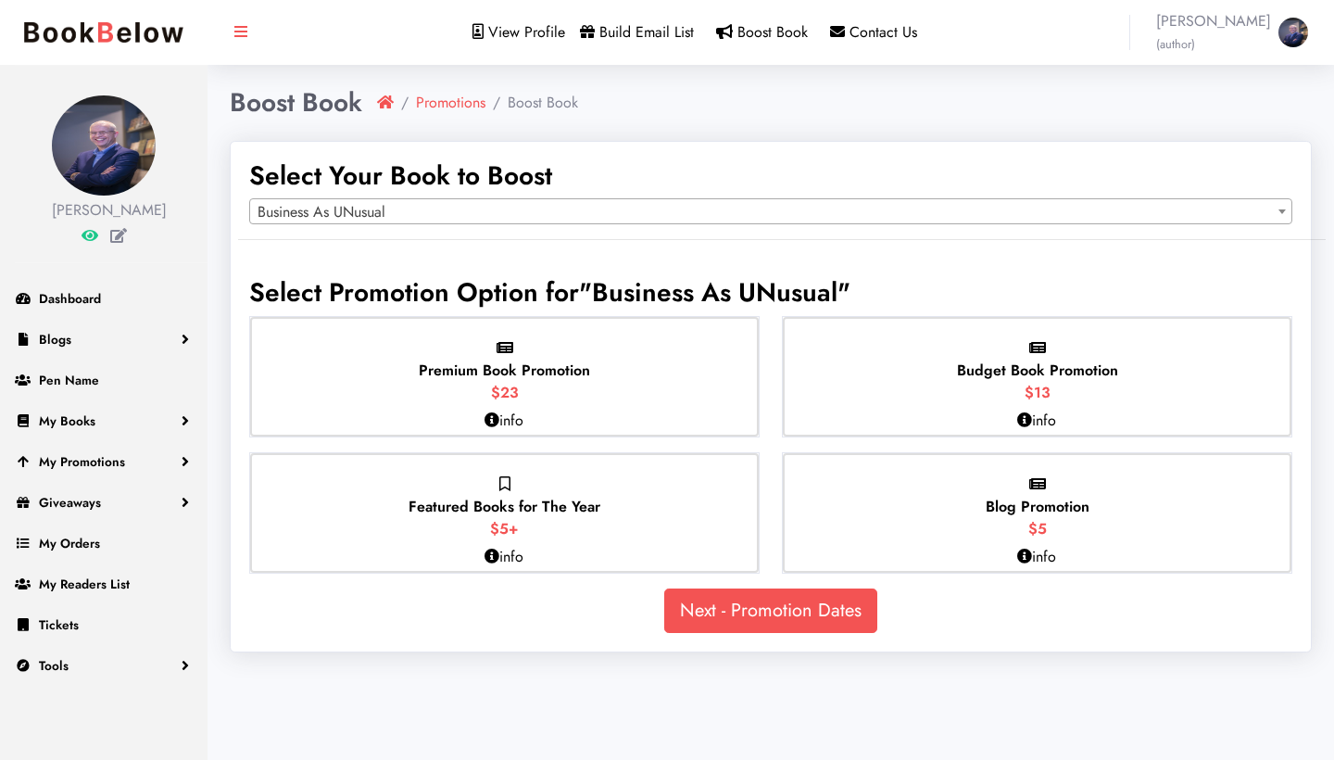
click at [510, 368] on span "Premium Book Promotion" at bounding box center [504, 369] width 171 height 21
click at [0, 0] on input "Premium Book Promotion $23" at bounding box center [0, 0] width 0 height 0
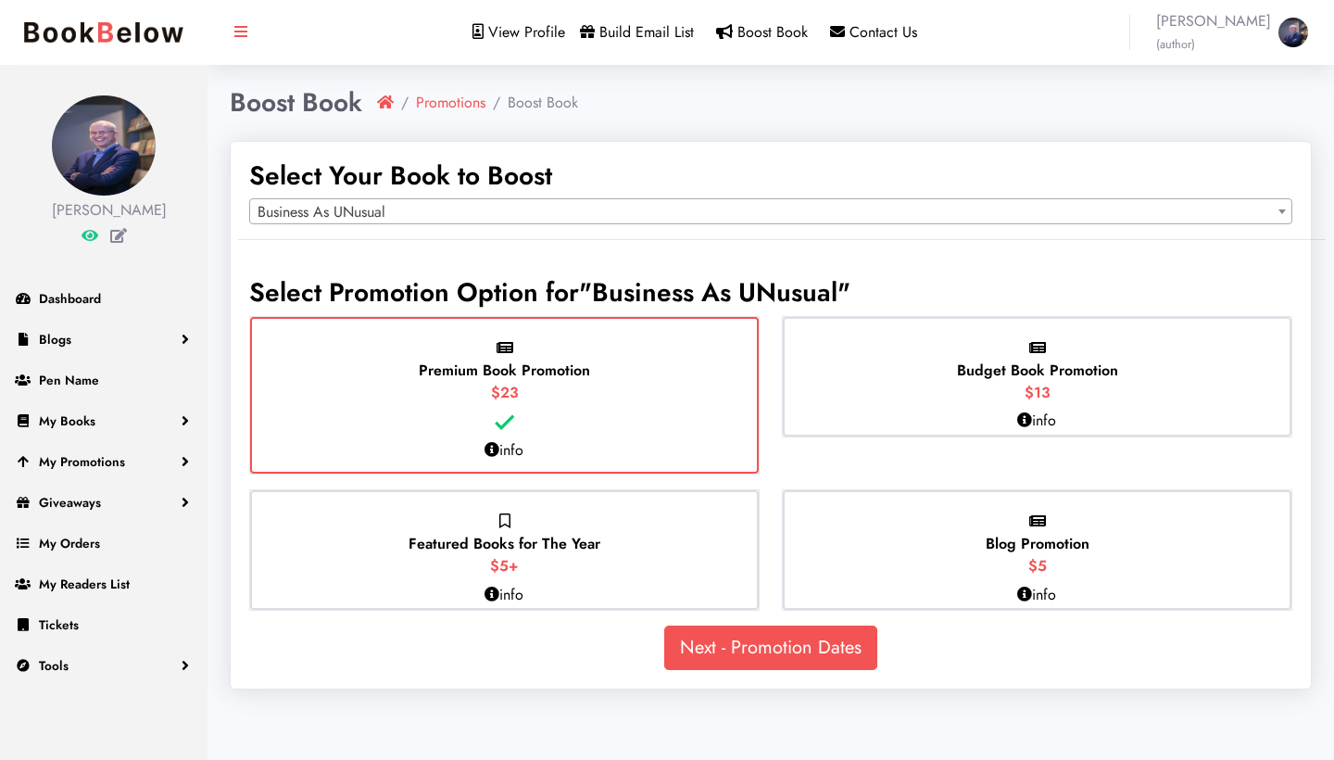
click at [745, 657] on link "Next - Promotion Dates" at bounding box center [770, 647] width 213 height 44
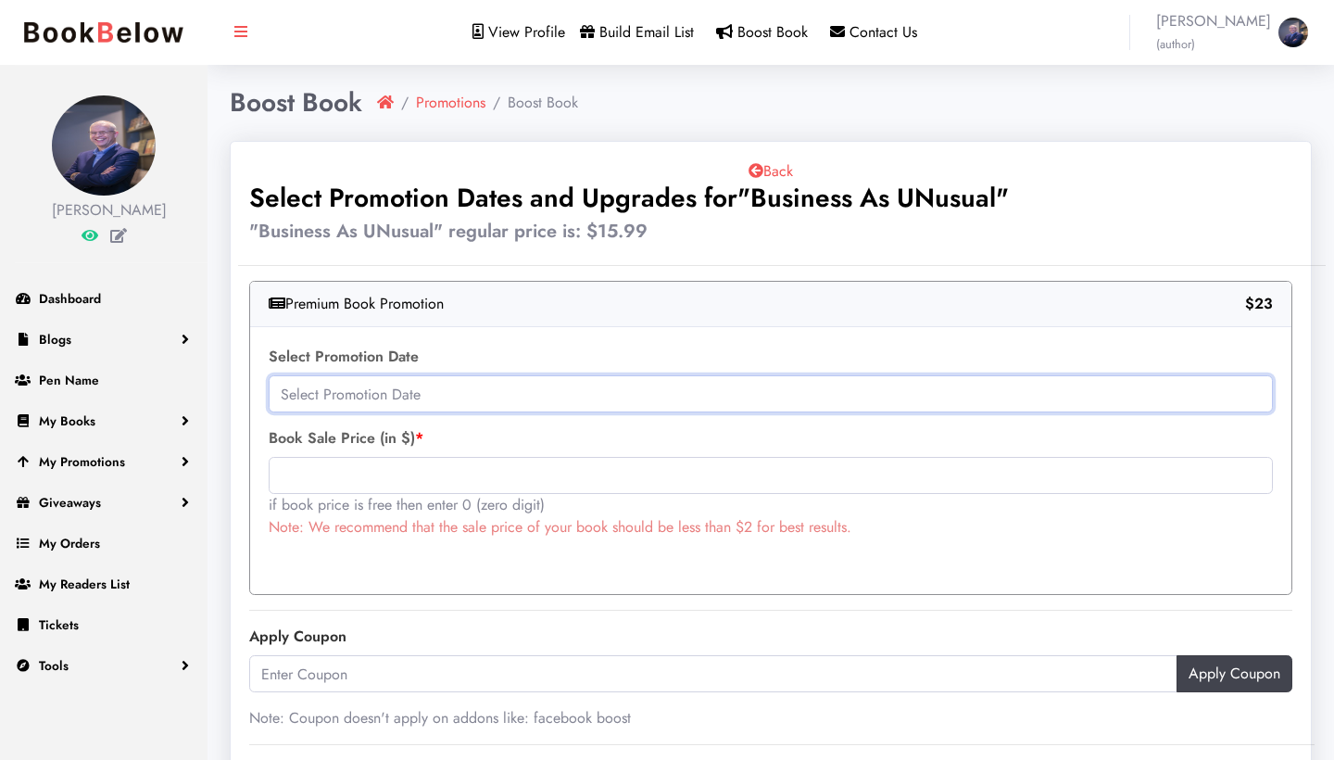
click at [674, 400] on input "text" at bounding box center [771, 393] width 1004 height 37
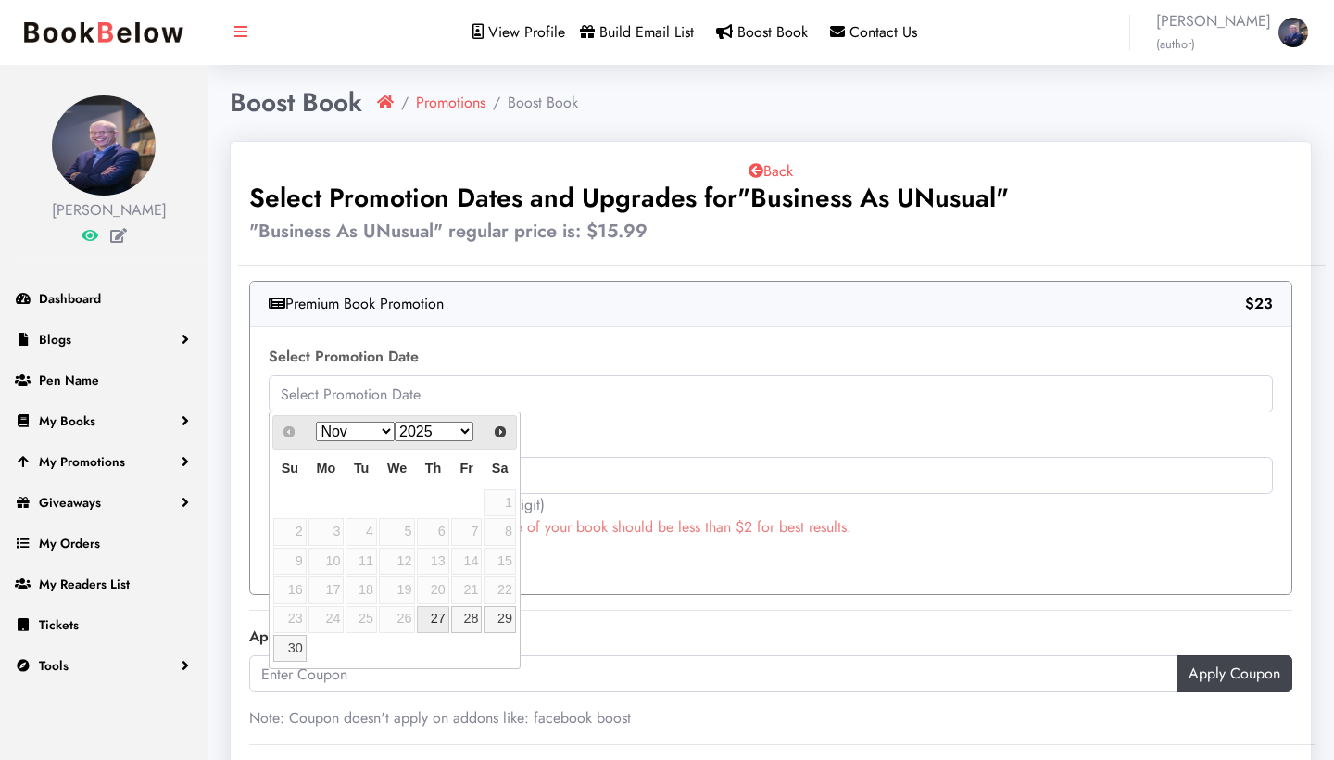
click at [438, 616] on link "27" at bounding box center [432, 619] width 31 height 27
type input "[DATE]"
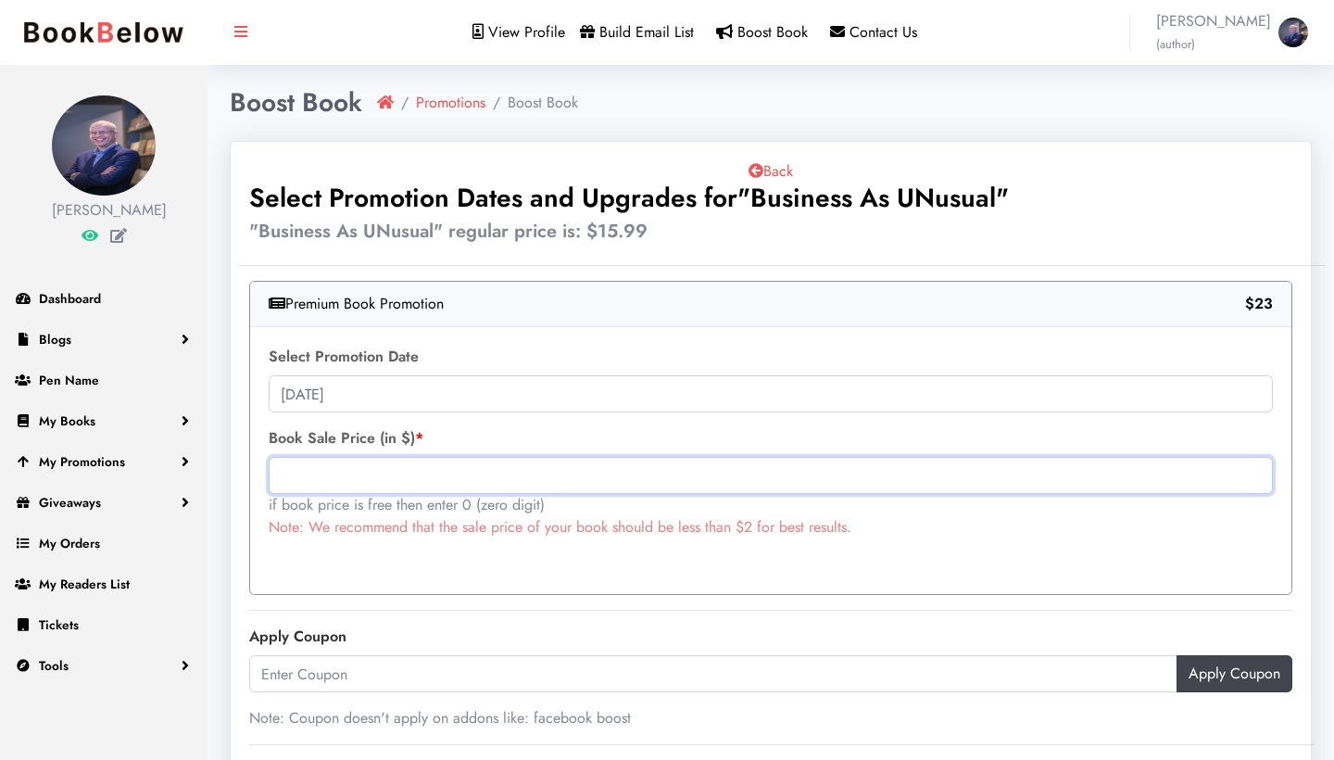
click at [597, 470] on input "text" at bounding box center [771, 475] width 1004 height 37
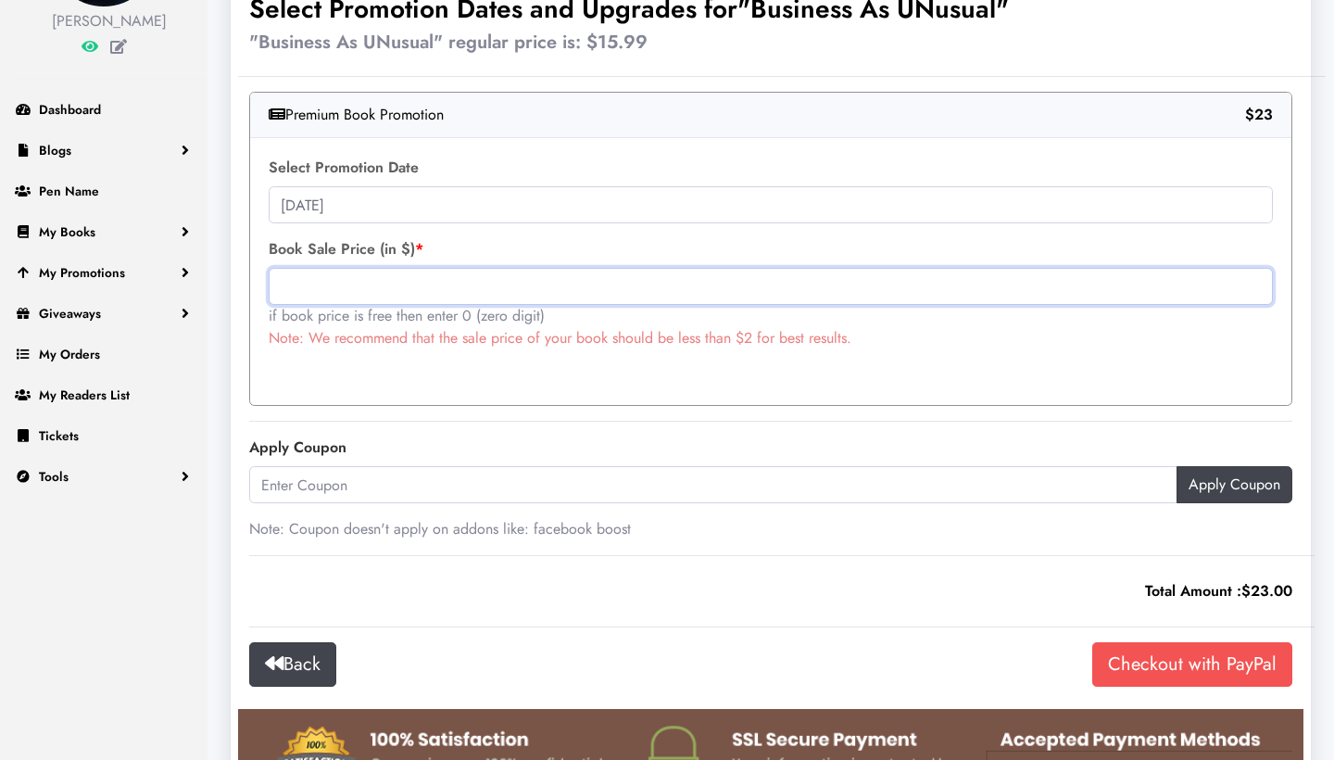
scroll to position [190, 0]
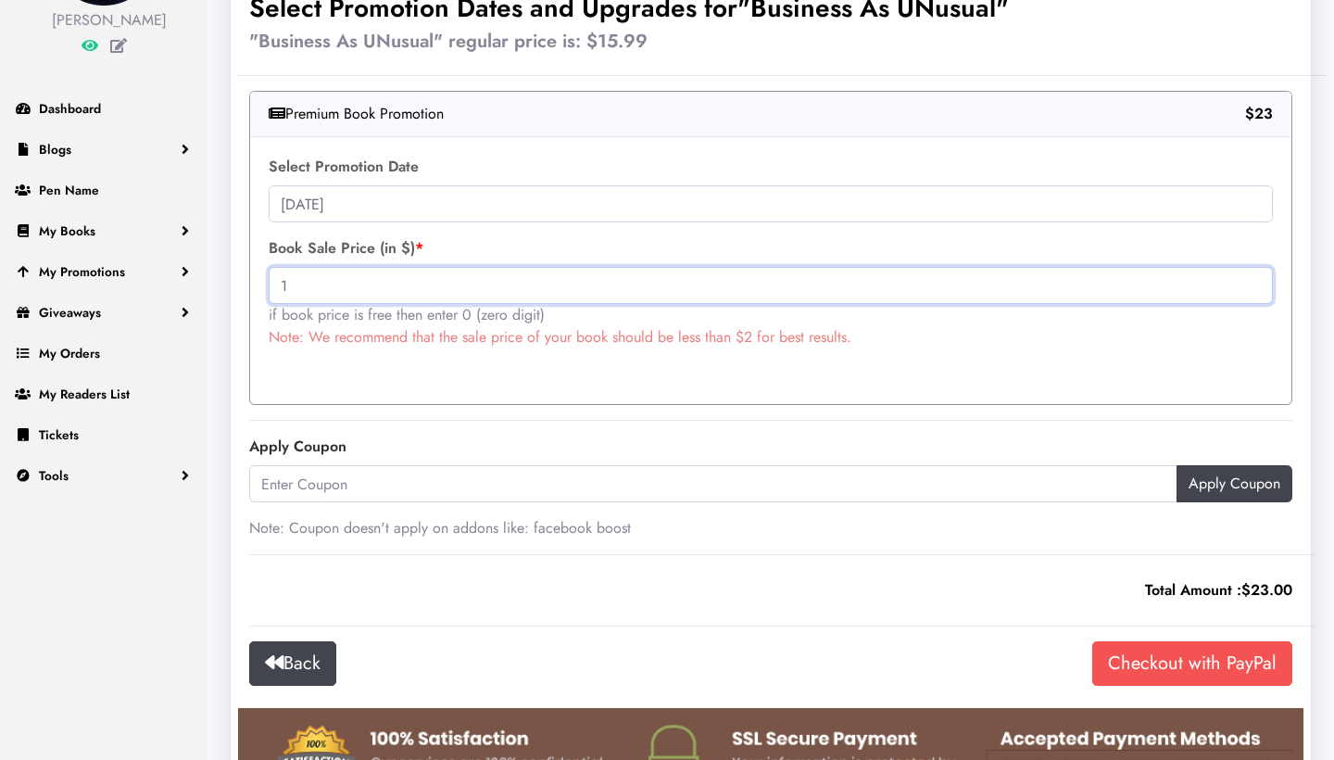
click at [410, 288] on input "1" at bounding box center [771, 285] width 1004 height 37
type input "1"
click at [283, 292] on input "1" at bounding box center [771, 285] width 1004 height 37
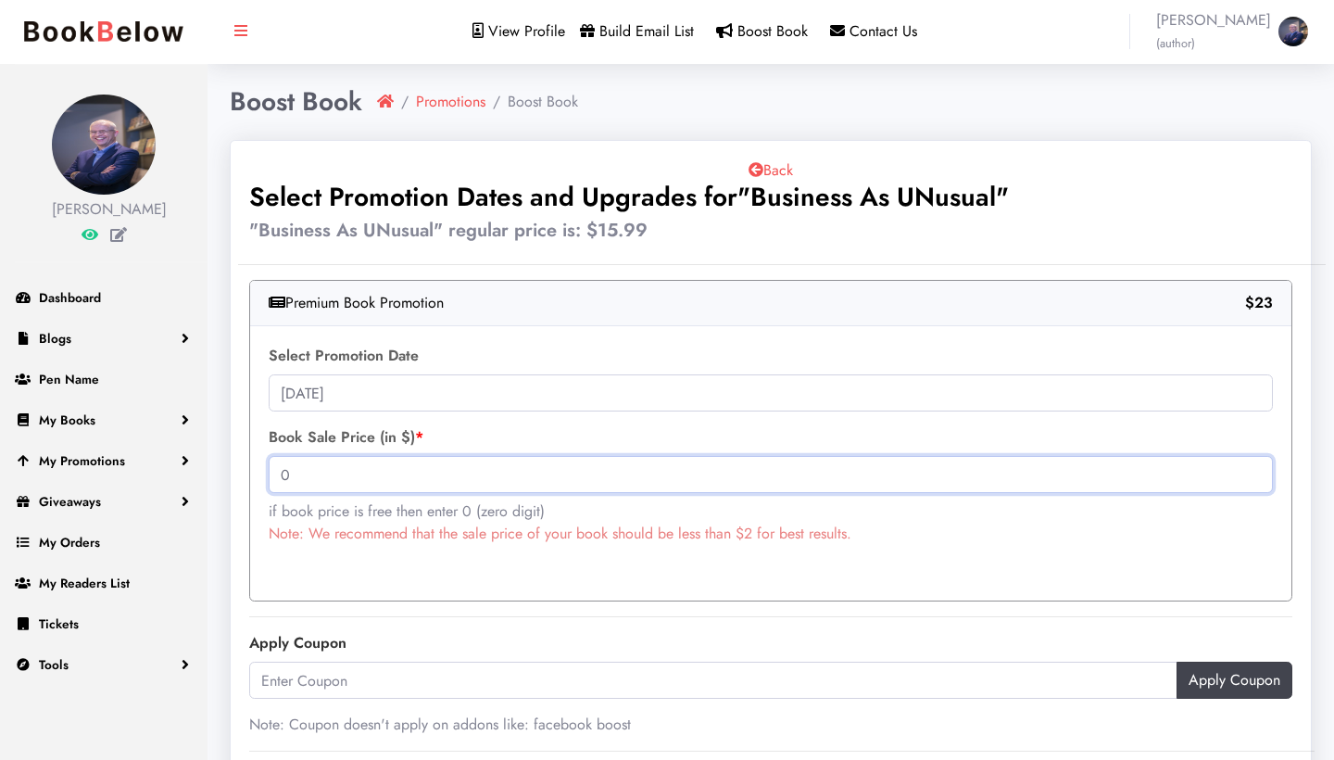
scroll to position [0, 0]
type input "0"
click at [1050, 414] on div "Select Promotion Date [DATE] Book Sale Price (in $) 0 if book price is free the…" at bounding box center [770, 464] width 1041 height 274
click at [372, 394] on input "[DATE]" at bounding box center [771, 393] width 1004 height 37
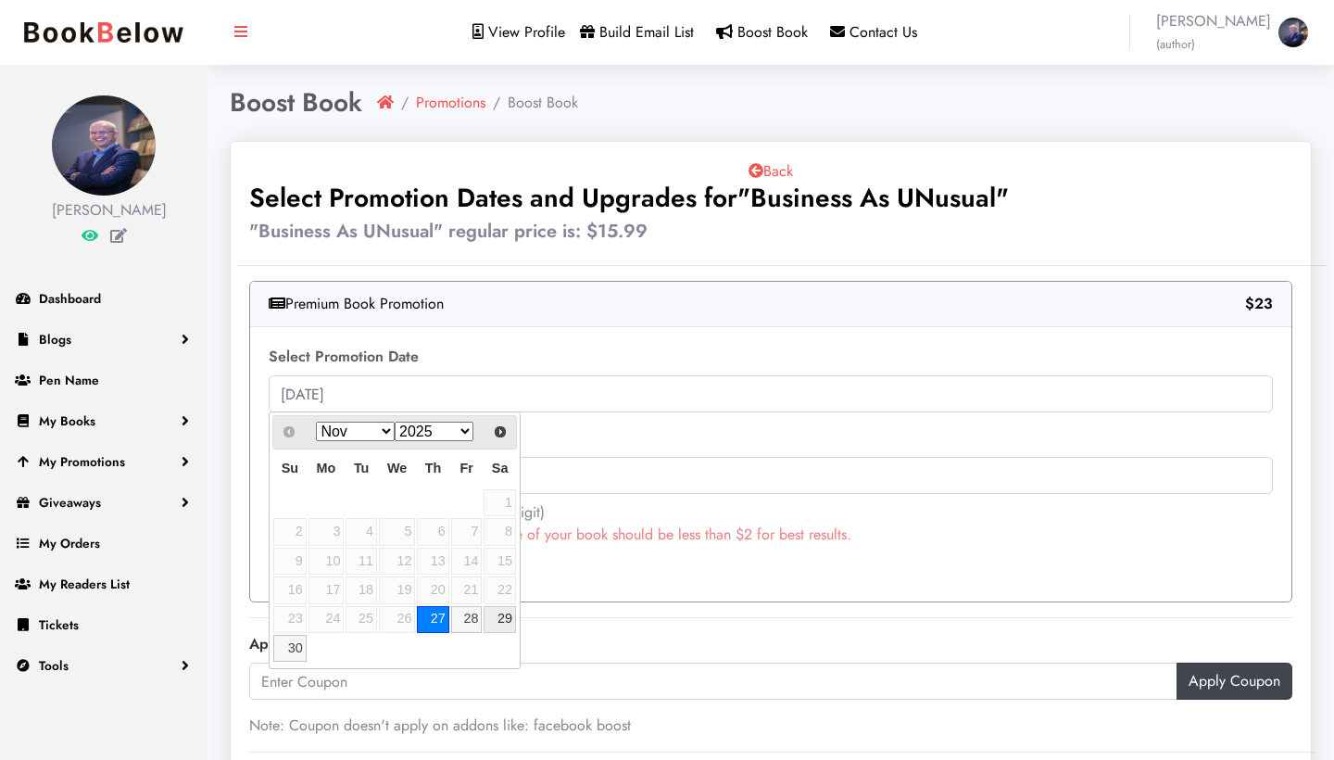
click at [500, 613] on link "29" at bounding box center [499, 619] width 31 height 27
type input "[DATE]"
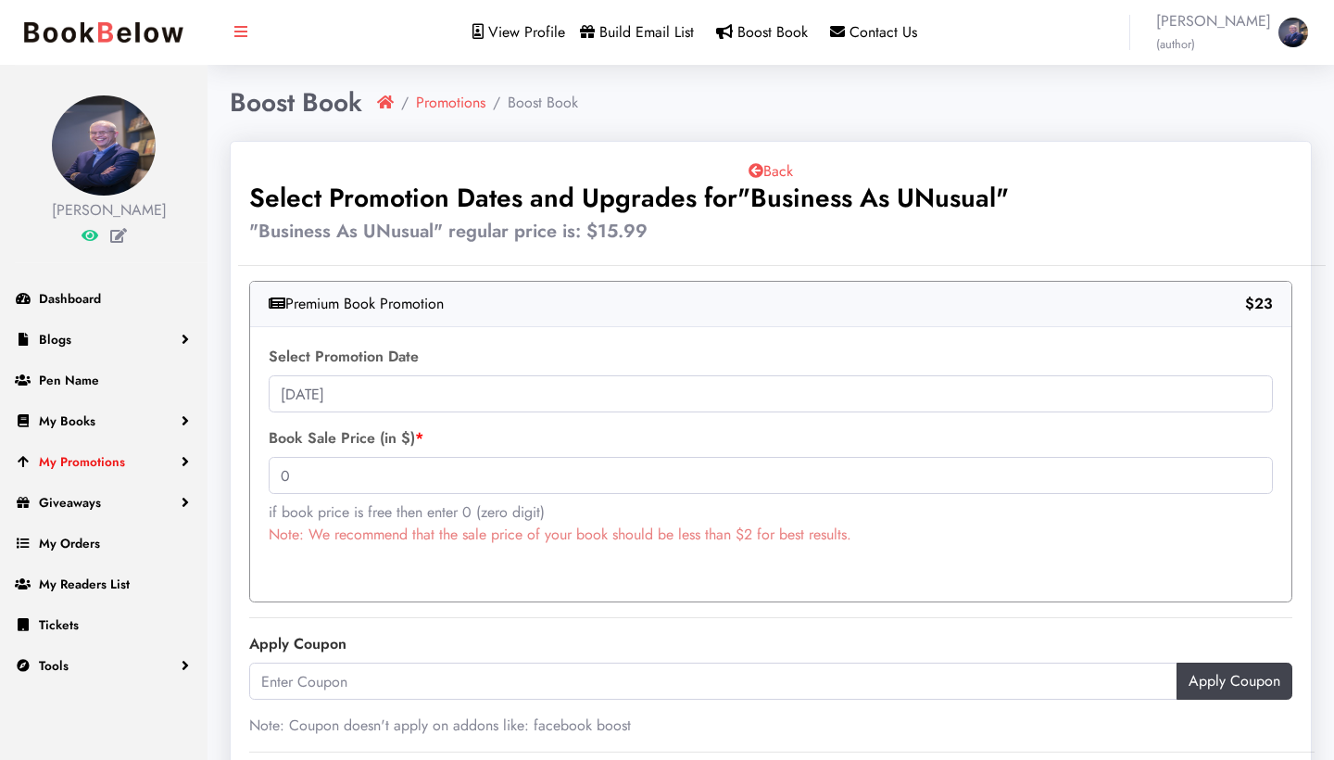
click at [136, 479] on link "My Promotions" at bounding box center [103, 461] width 207 height 41
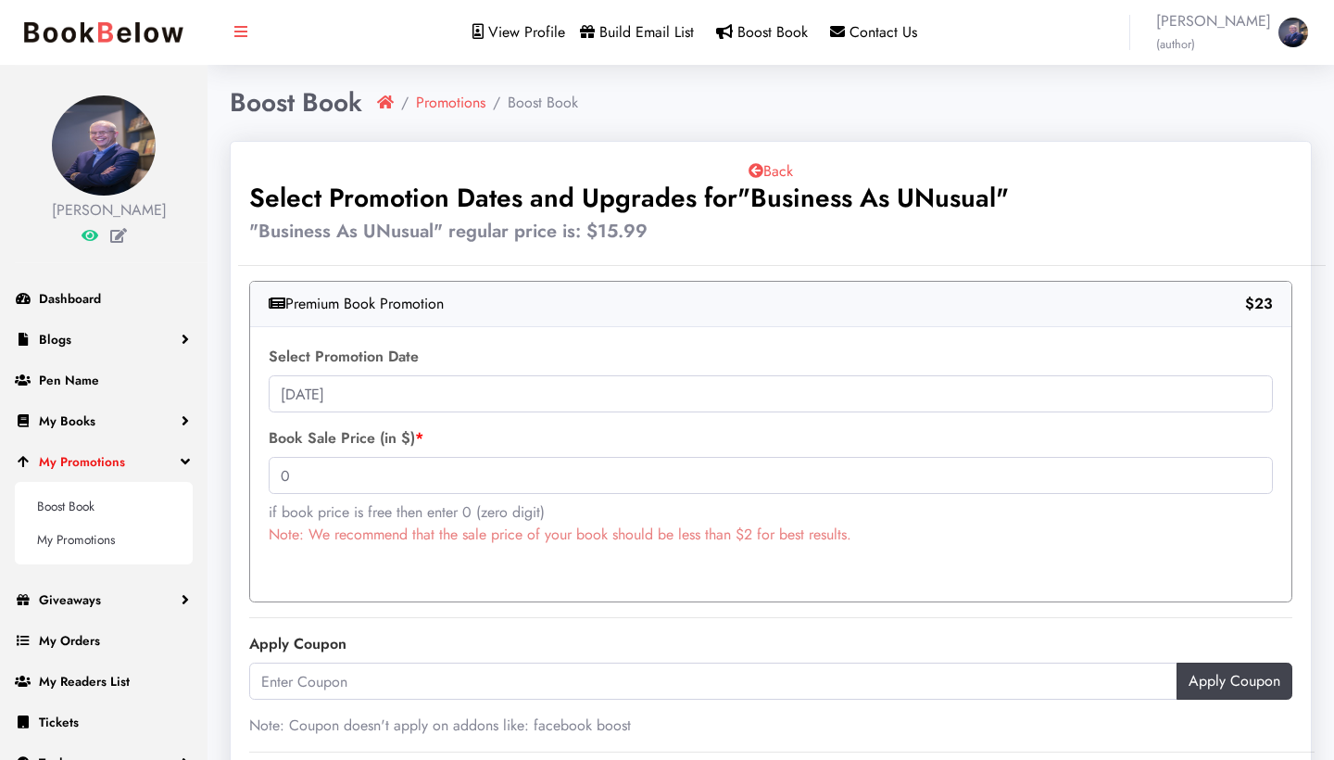
click at [136, 479] on link "My Promotions" at bounding box center [103, 461] width 207 height 41
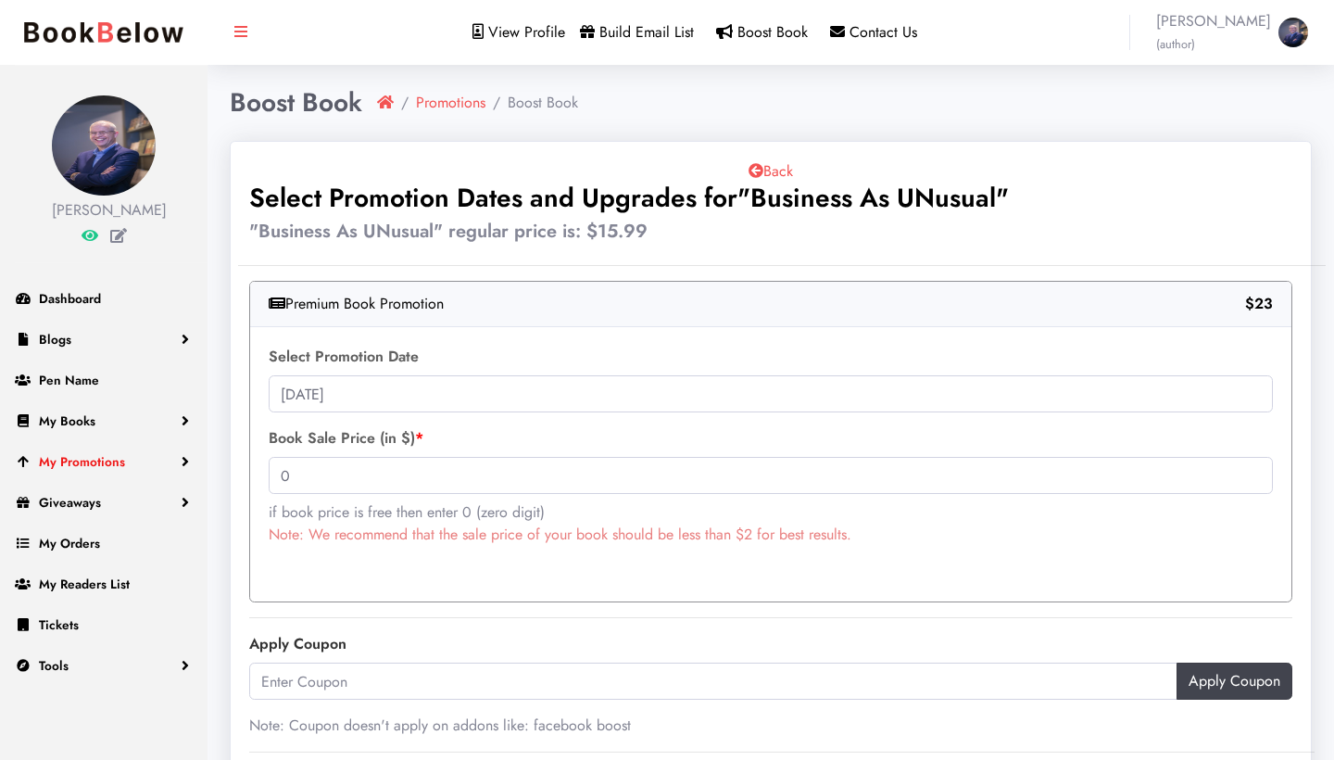
click at [136, 479] on link "My Promotions" at bounding box center [103, 461] width 207 height 41
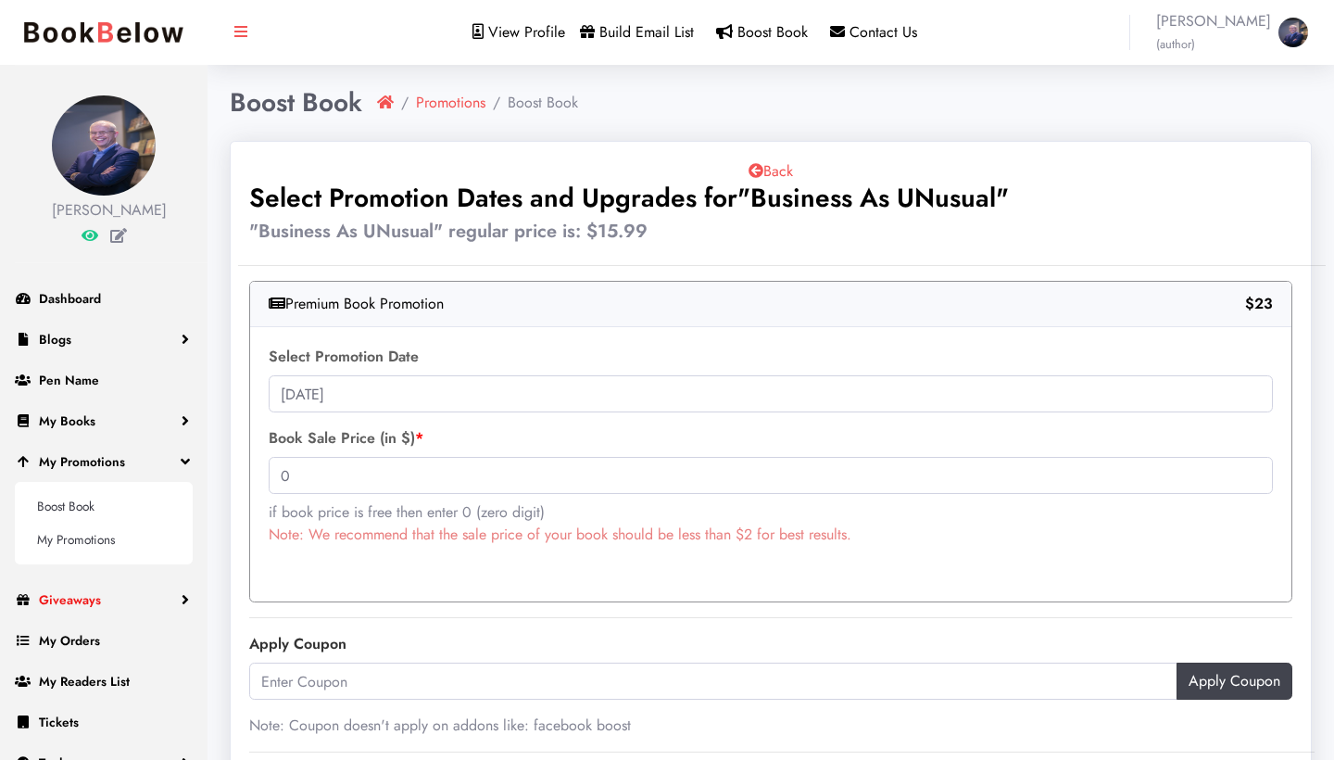
click at [92, 609] on span "Giveaways" at bounding box center [70, 599] width 62 height 19
click at [794, 31] on span "Boost Book" at bounding box center [772, 31] width 70 height 21
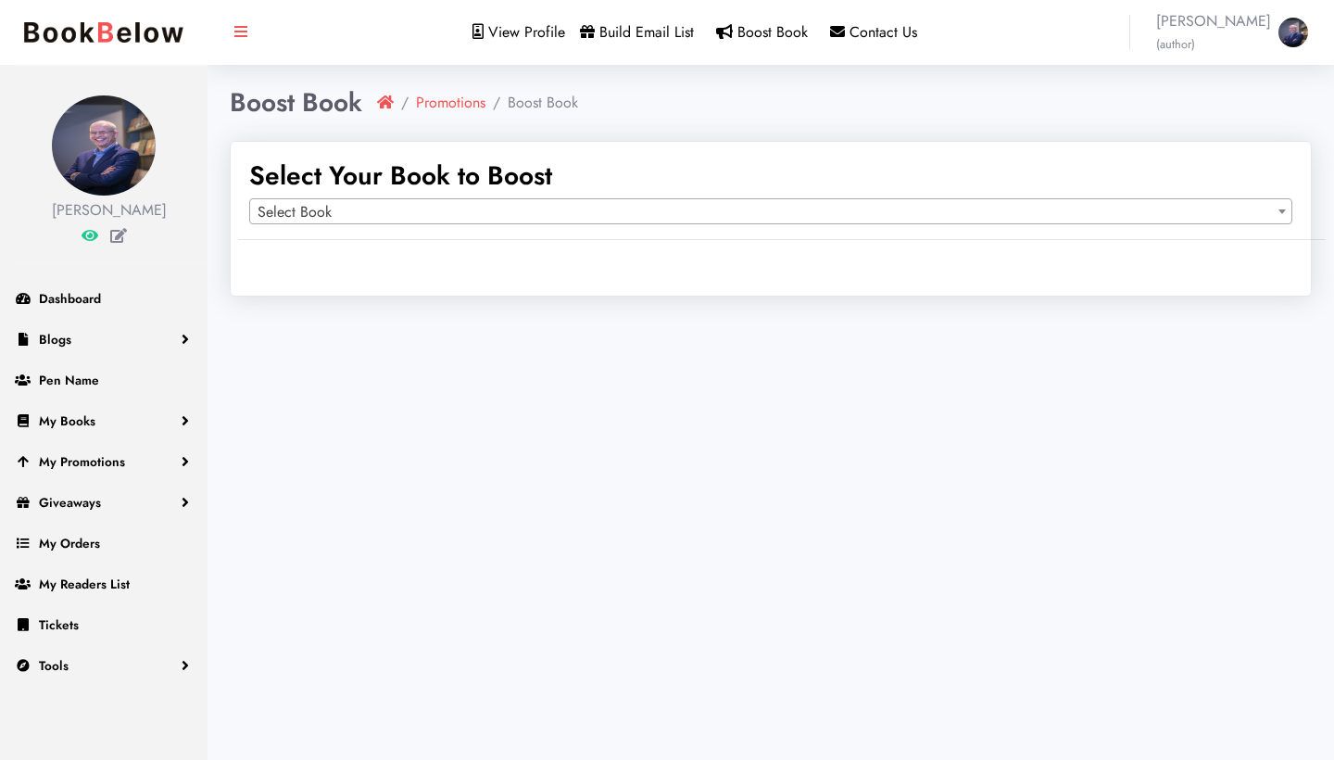
click at [713, 203] on span "Select Book" at bounding box center [770, 212] width 1041 height 26
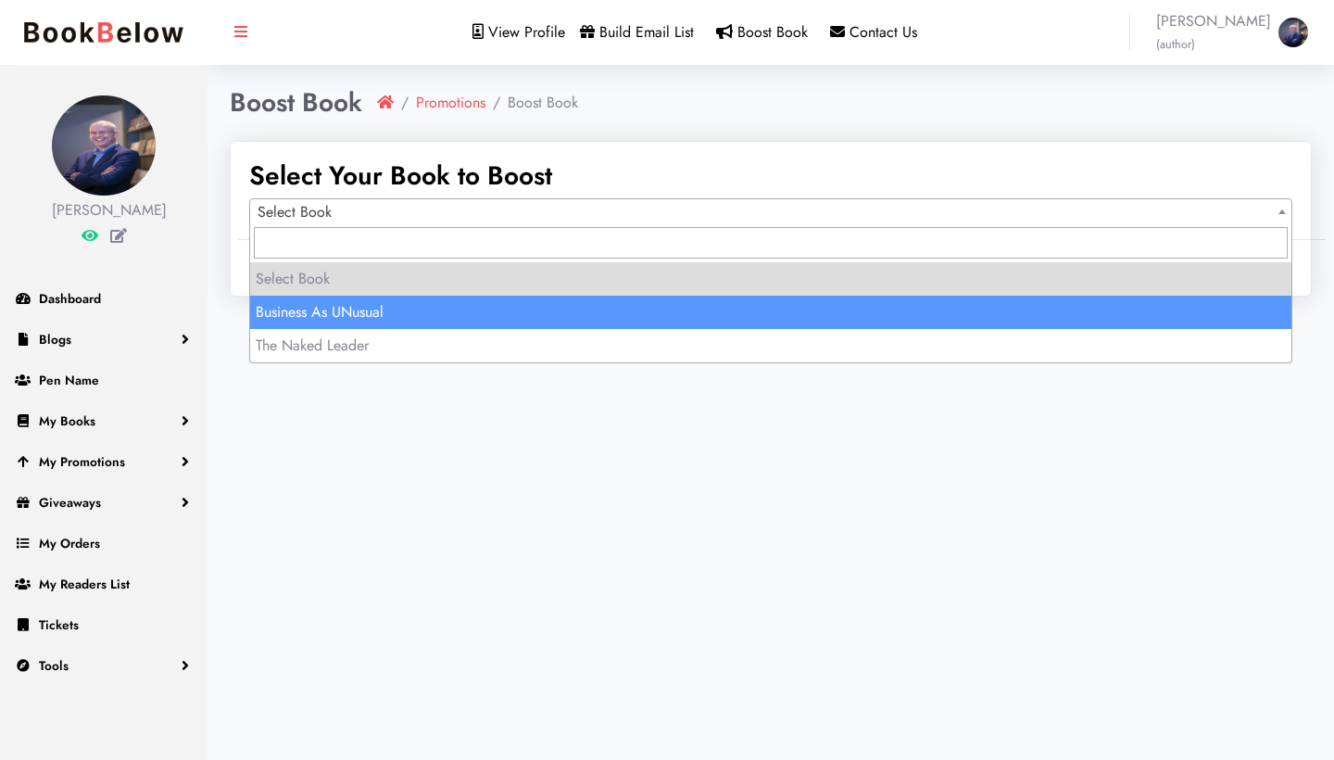
select select "150806"
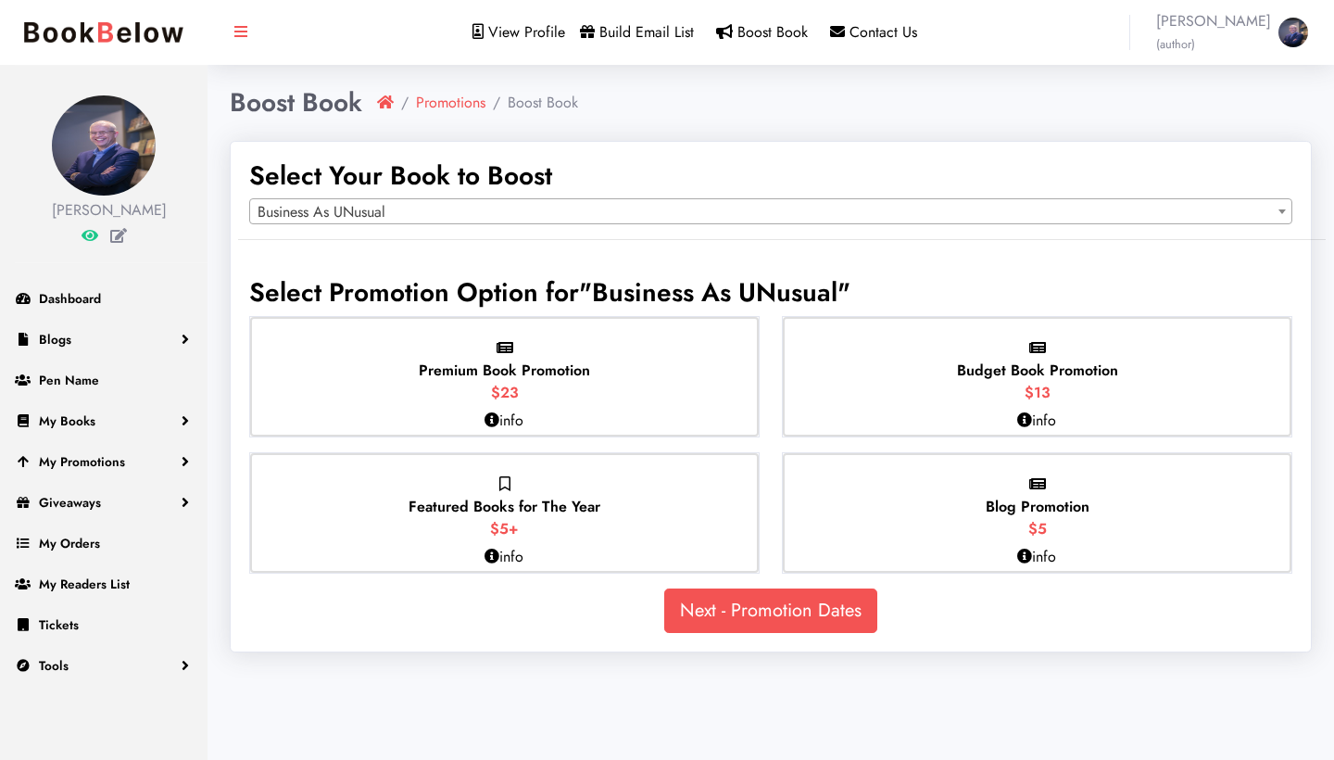
click at [528, 499] on span "Featured Books for The Year" at bounding box center [504, 506] width 192 height 21
click at [0, 0] on input "Featured Books for The Year $5+" at bounding box center [0, 0] width 0 height 0
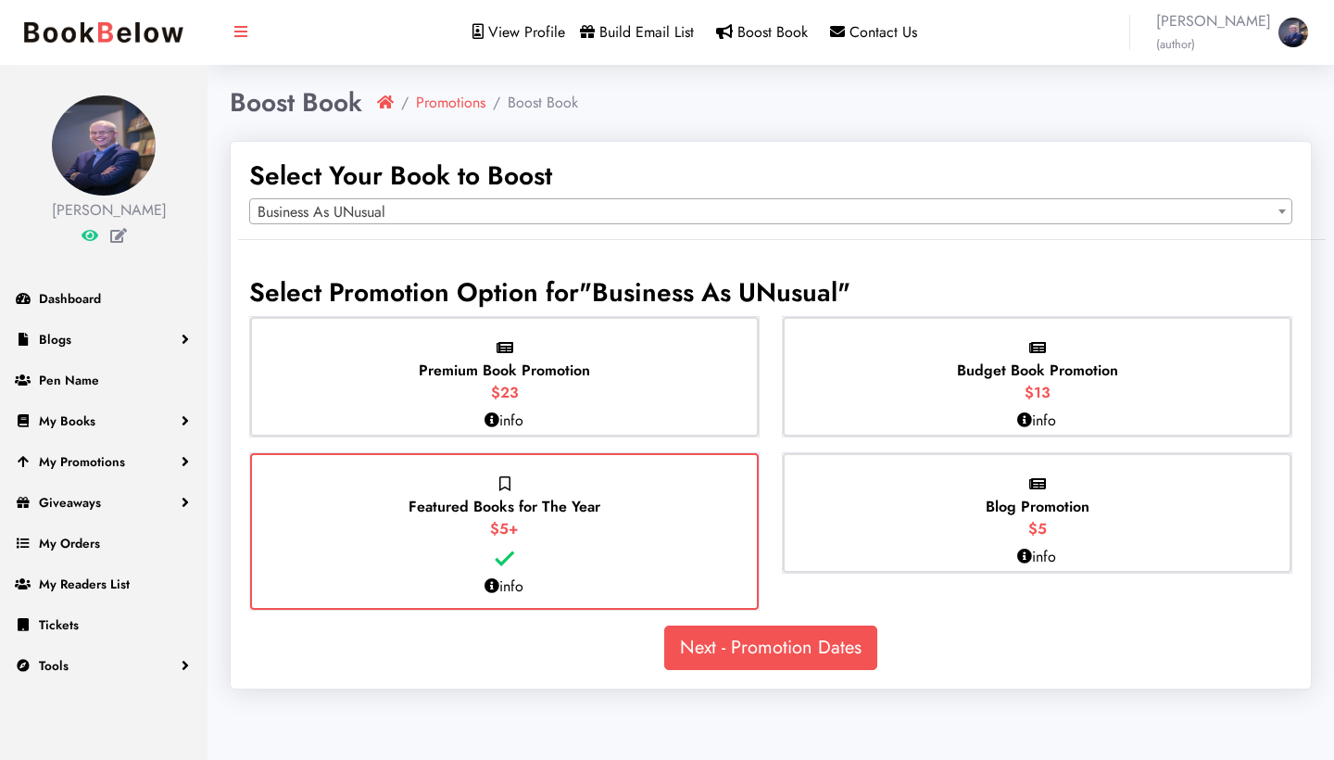
click at [771, 646] on link "Next - Promotion Dates" at bounding box center [770, 647] width 213 height 44
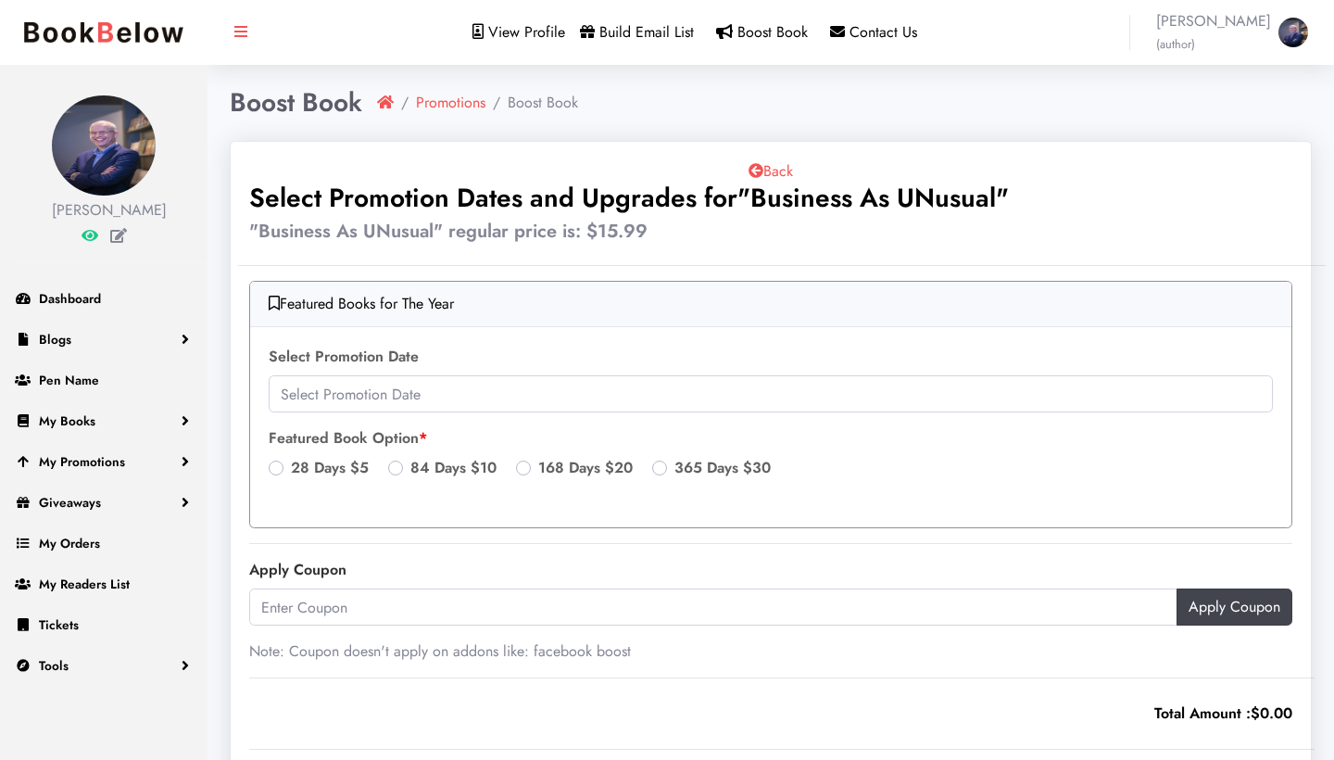
click at [607, 412] on div "Select Promotion Date Featured Book Option 28 Days $5 84 Days $10 168 Days $20 …" at bounding box center [770, 427] width 1041 height 200
click at [568, 396] on input "text" at bounding box center [771, 393] width 1004 height 37
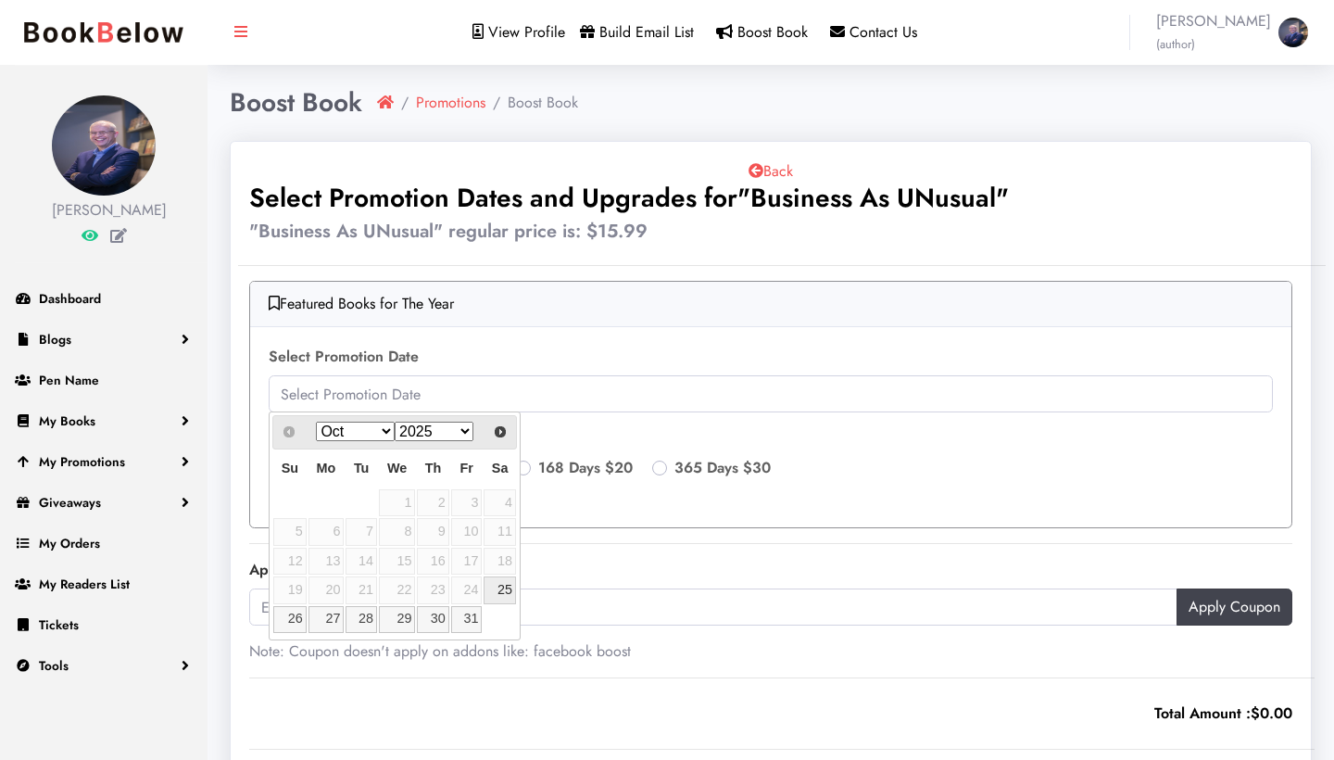
click at [499, 589] on link "25" at bounding box center [499, 589] width 31 height 27
type input "2025-10-25"
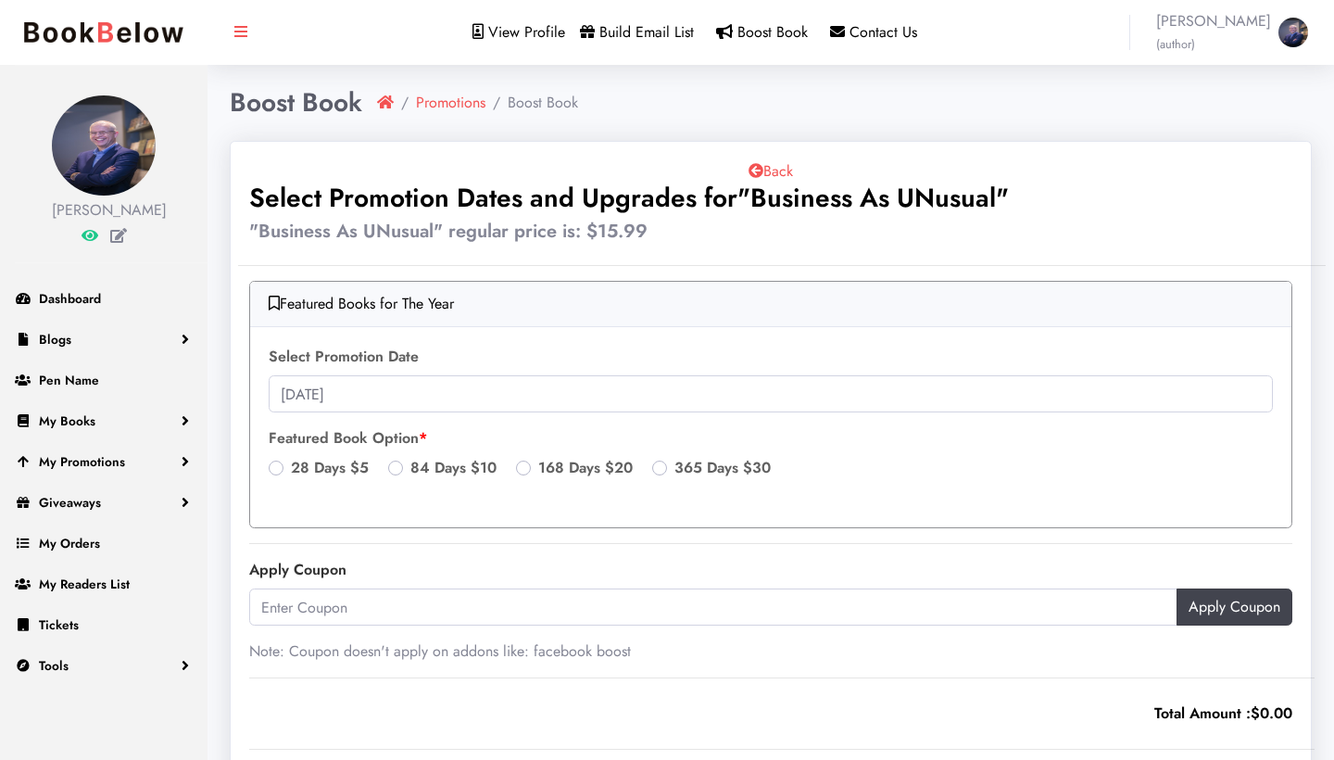
click at [410, 467] on label "84 Days $10" at bounding box center [453, 468] width 86 height 22
click at [390, 467] on input "84 Days $10" at bounding box center [395, 466] width 15 height 19
radio input "true"
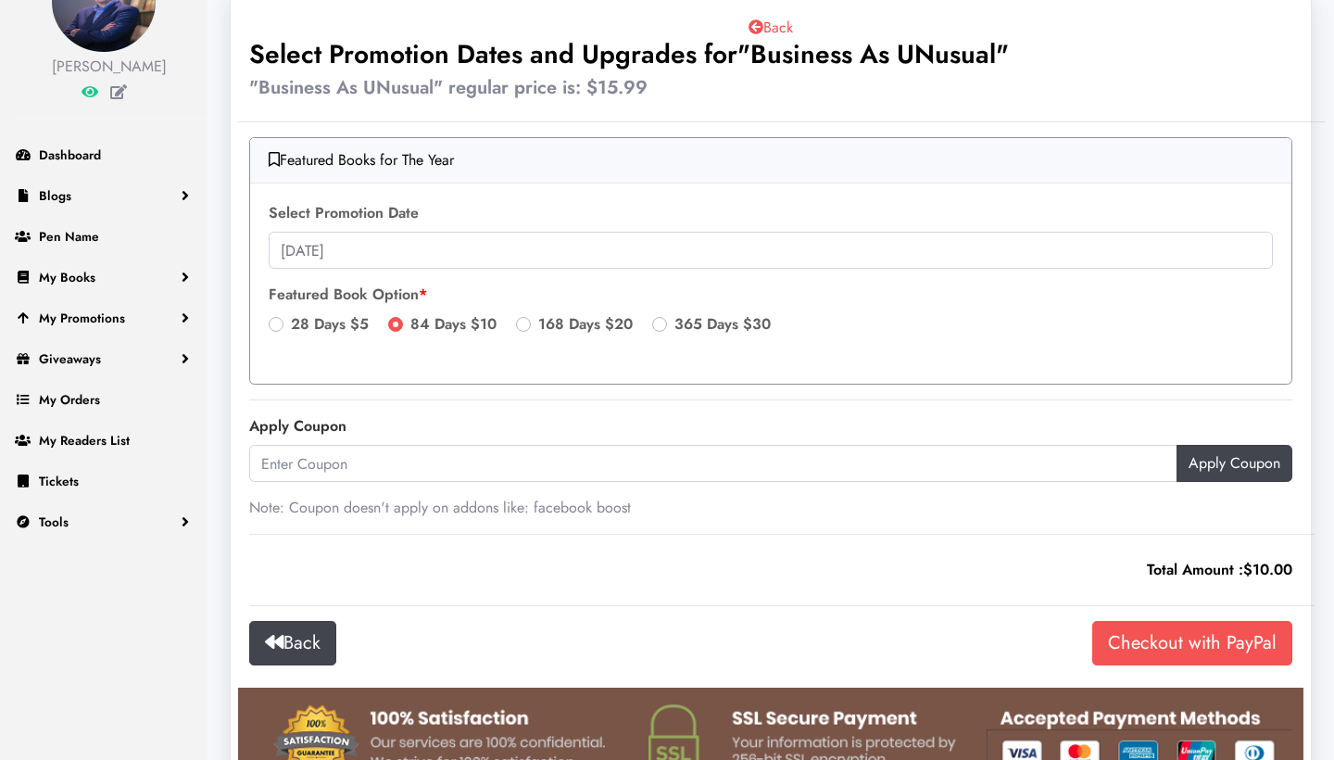
scroll to position [146, 0]
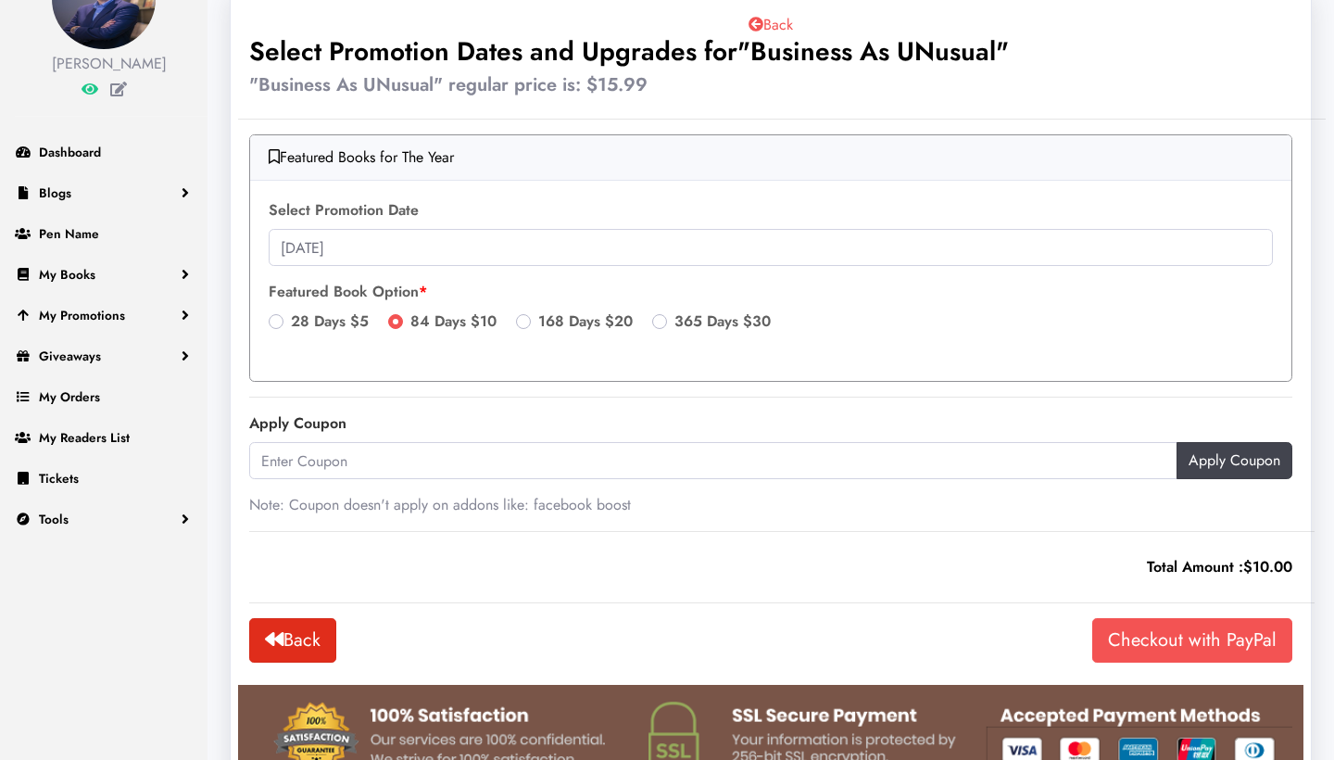
click at [298, 634] on link "Back" at bounding box center [292, 640] width 87 height 44
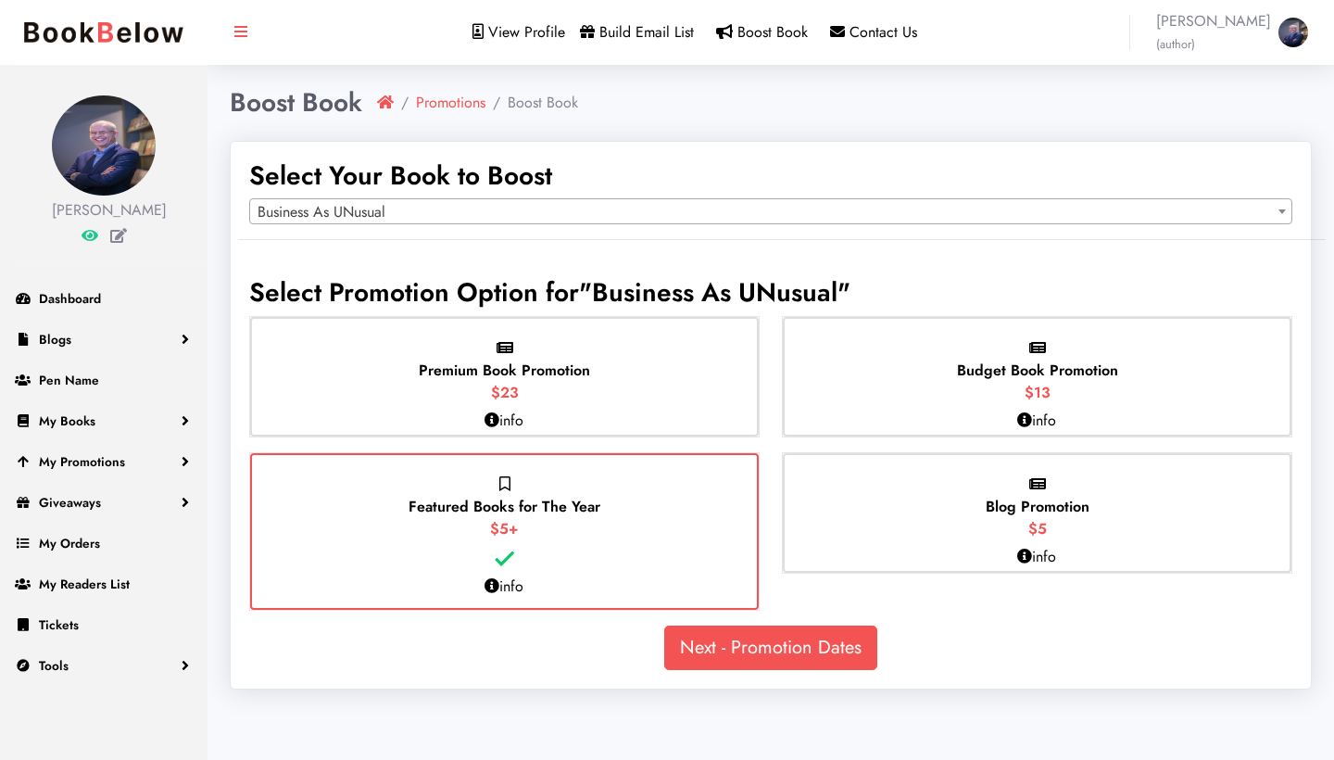
click at [945, 522] on div "Blog Promotion $5" at bounding box center [1037, 512] width 509 height 119
click at [0, 0] on input "Blog Promotion $5" at bounding box center [0, 0] width 0 height 0
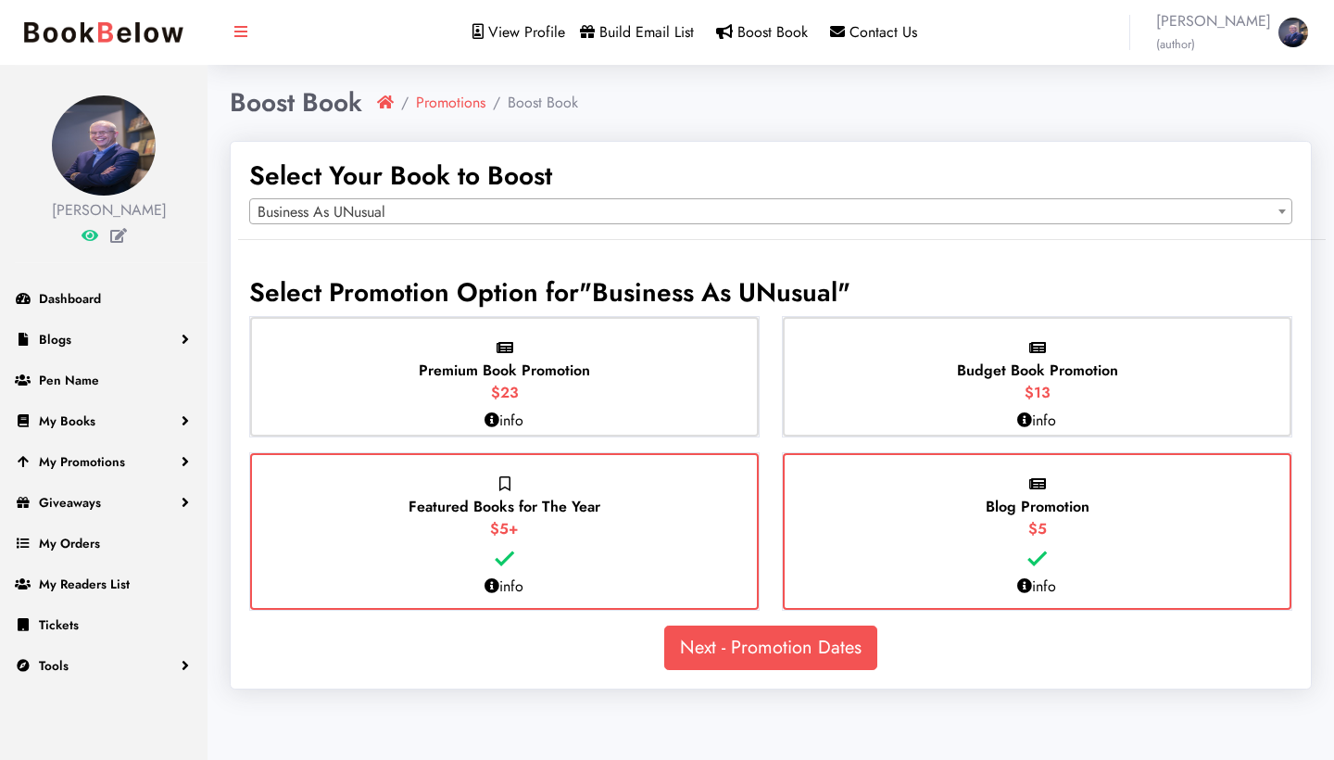
click at [802, 647] on link "Next - Promotion Dates" at bounding box center [770, 647] width 213 height 44
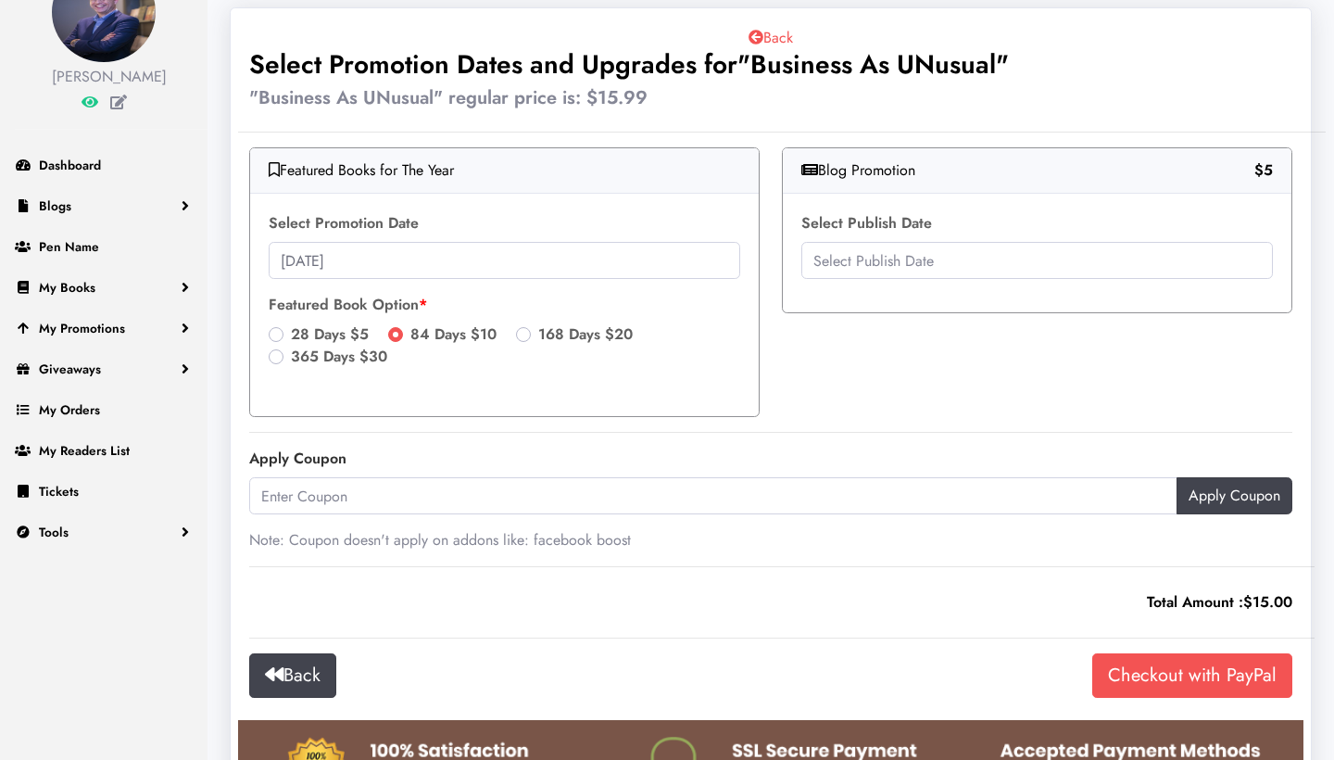
scroll to position [129, 0]
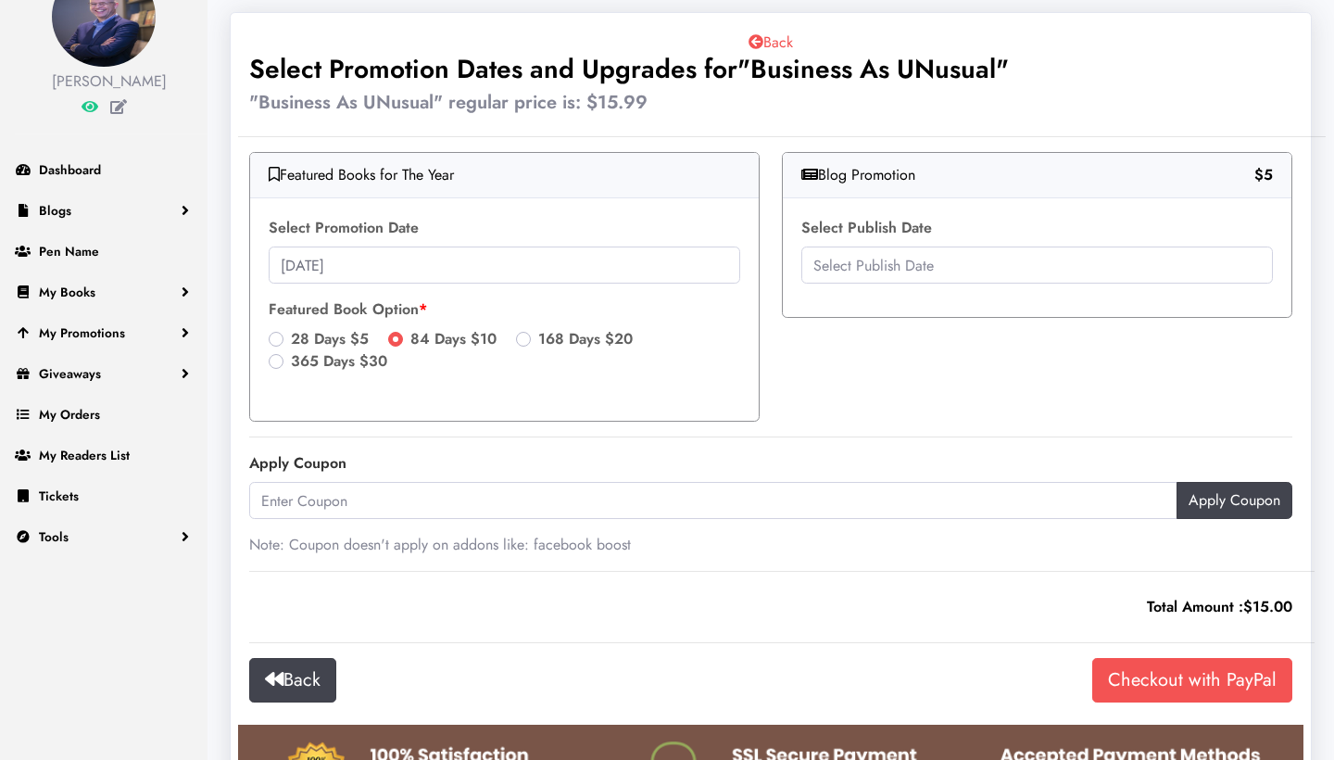
click at [798, 553] on p "Note: Coupon doesn't apply on addons like: facebook boost" at bounding box center [770, 545] width 1043 height 22
click at [947, 264] on input "text" at bounding box center [1036, 264] width 471 height 37
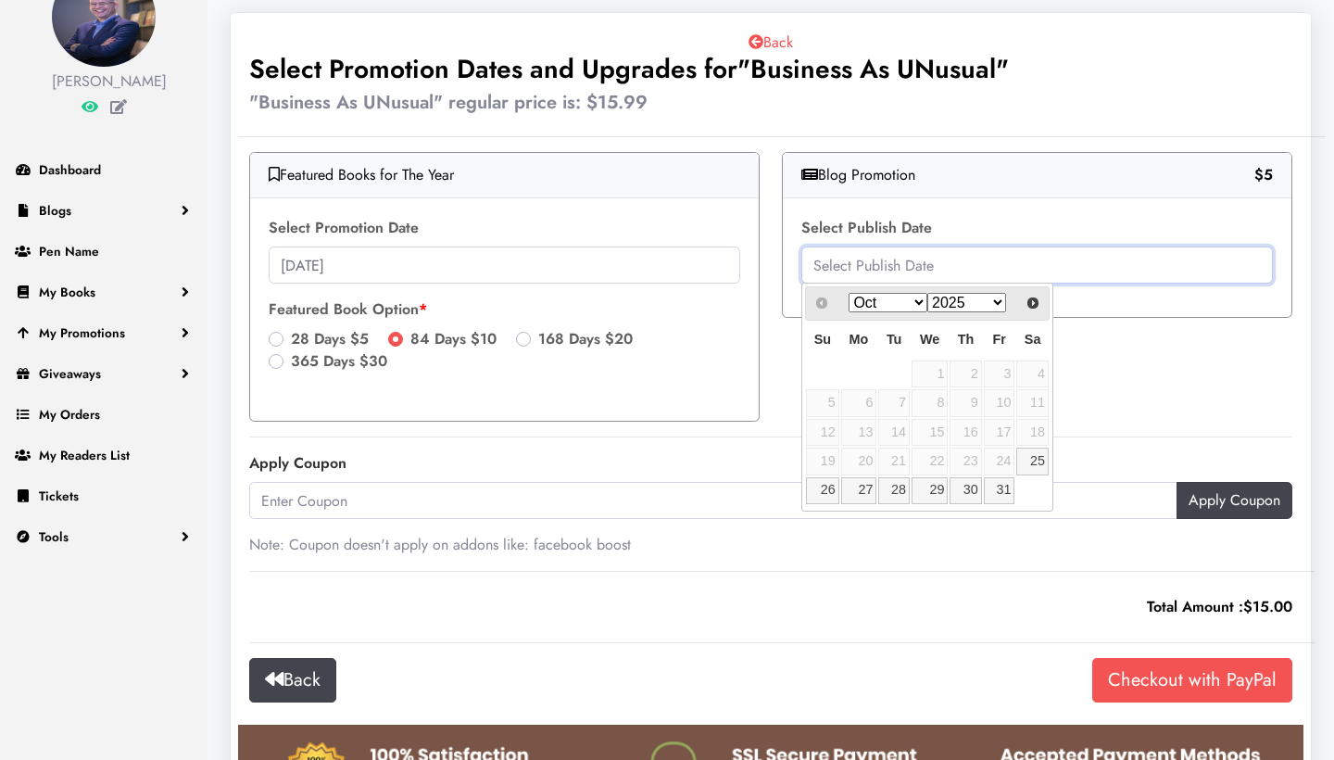
click at [947, 264] on input "text" at bounding box center [1036, 264] width 471 height 37
click at [961, 136] on hr at bounding box center [781, 136] width 1087 height 1
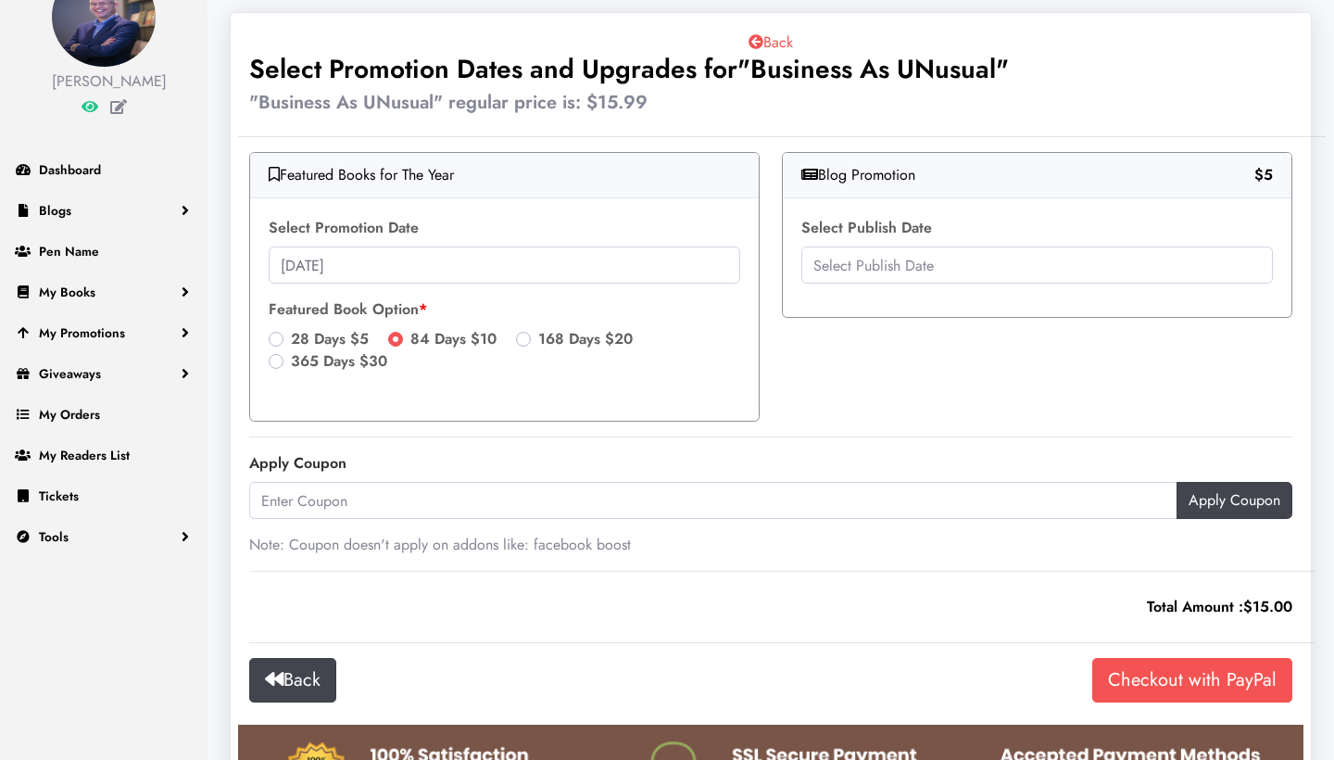
click at [765, 44] on link "Back" at bounding box center [770, 41] width 44 height 21
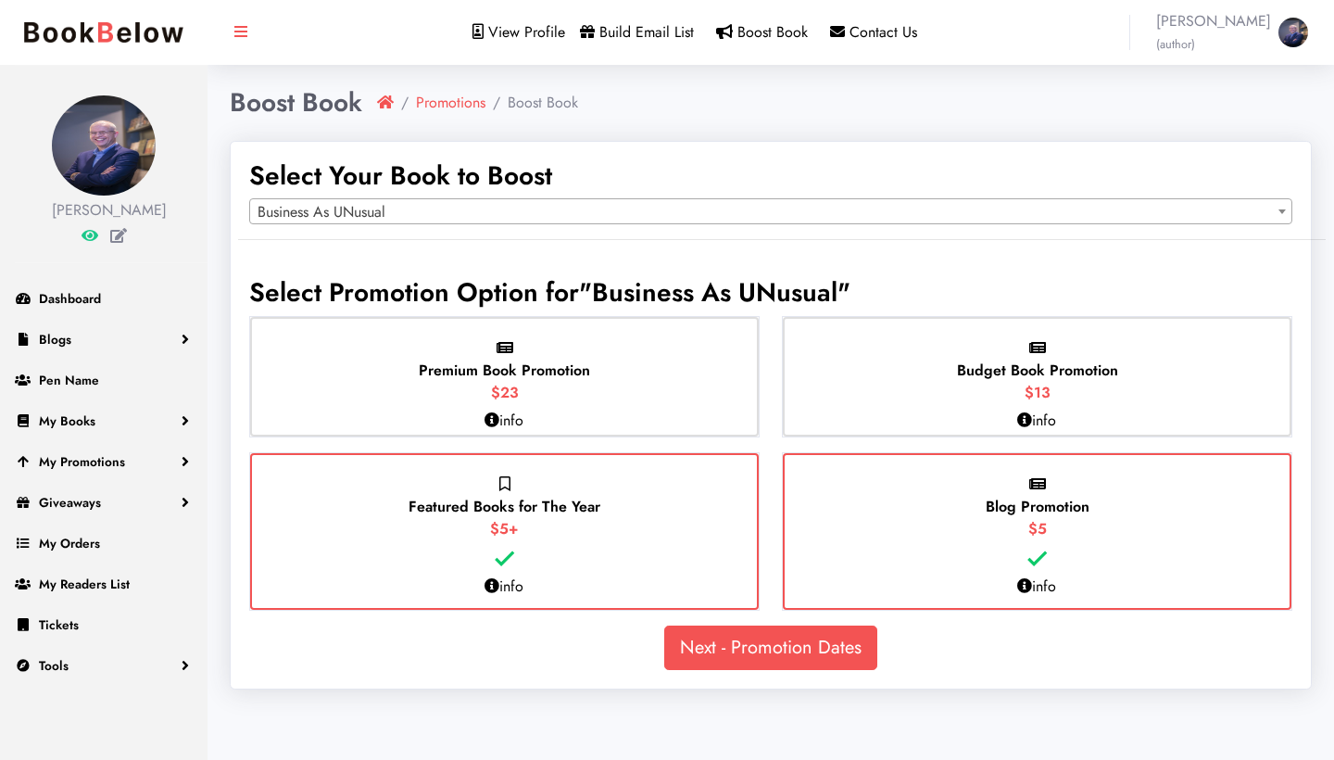
scroll to position [0, 0]
click at [520, 32] on span "View Profile" at bounding box center [526, 31] width 77 height 21
